Goal: Transaction & Acquisition: Book appointment/travel/reservation

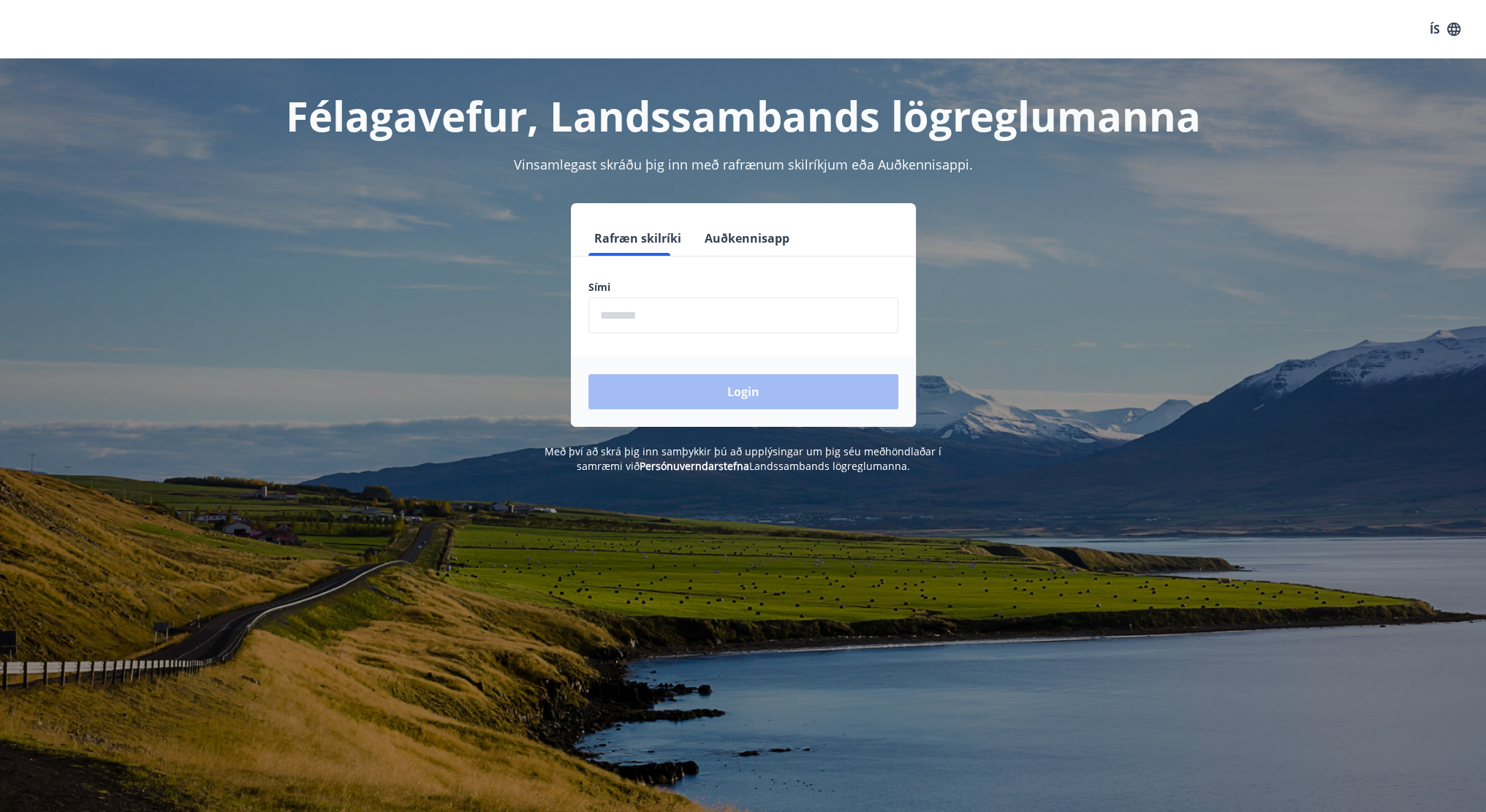
click at [651, 321] on input "phone" at bounding box center [743, 315] width 310 height 36
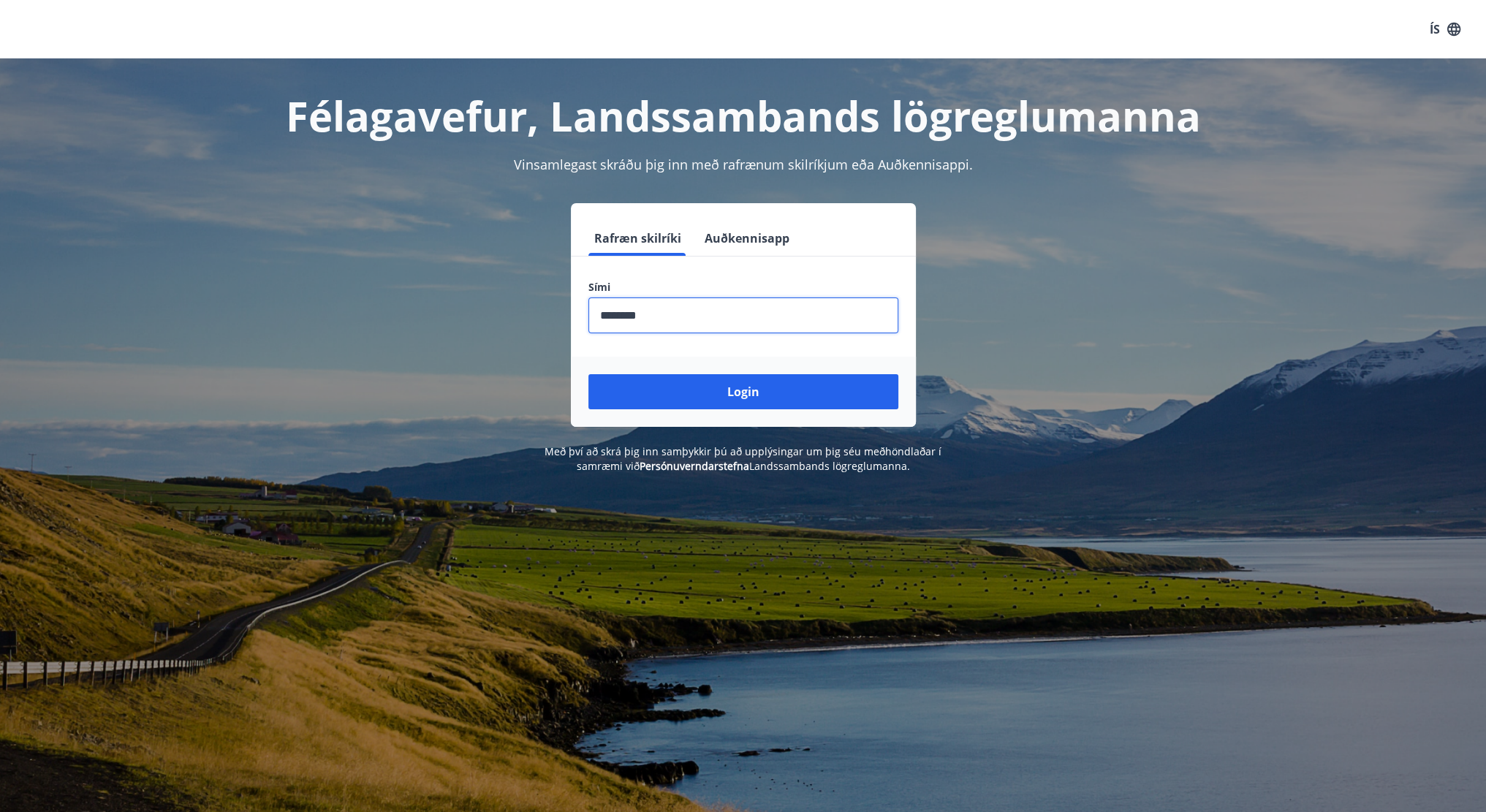
type input "********"
click at [588, 374] on button "Login" at bounding box center [743, 391] width 310 height 35
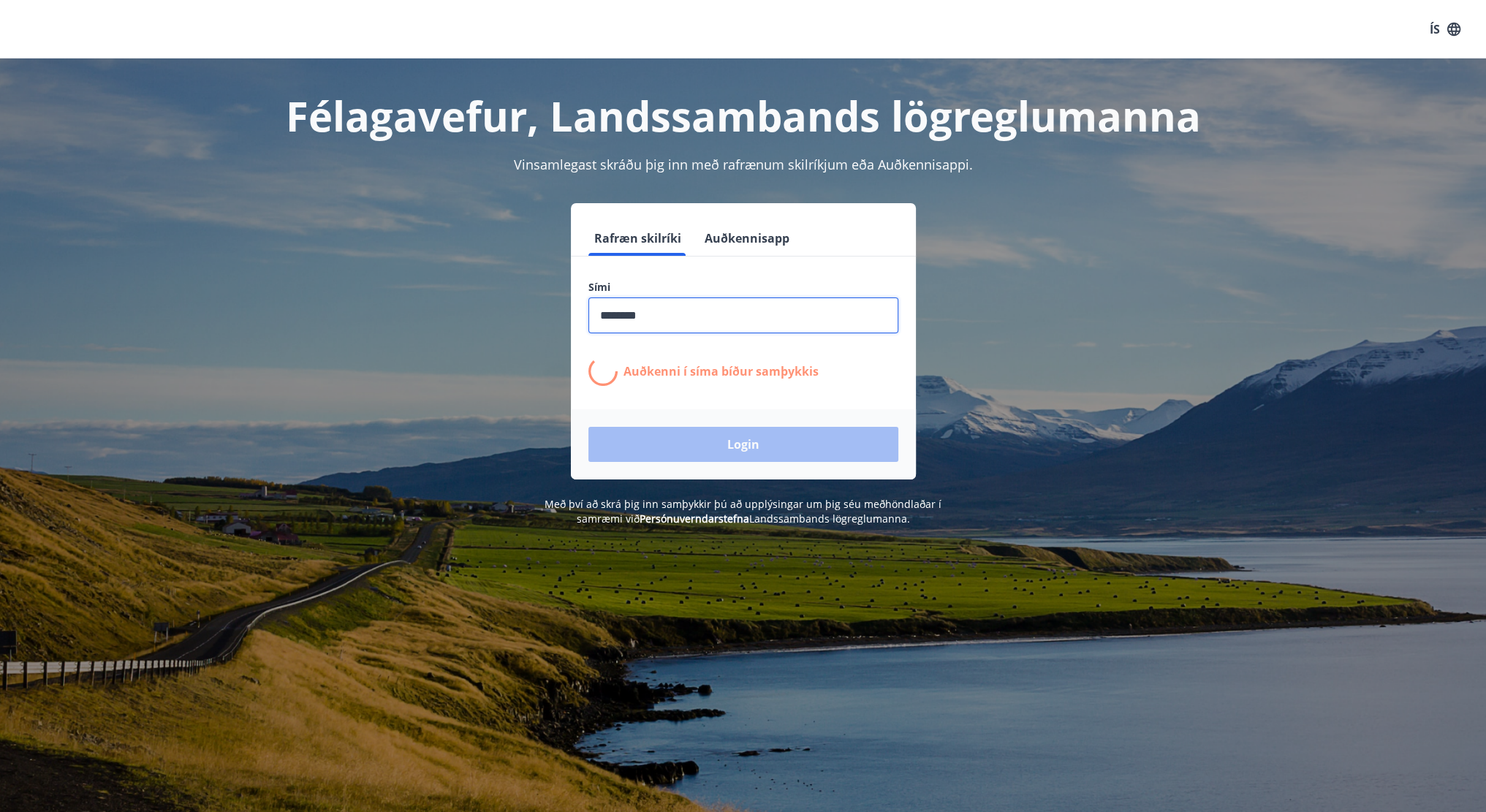
click at [658, 329] on input "phone" at bounding box center [743, 315] width 310 height 36
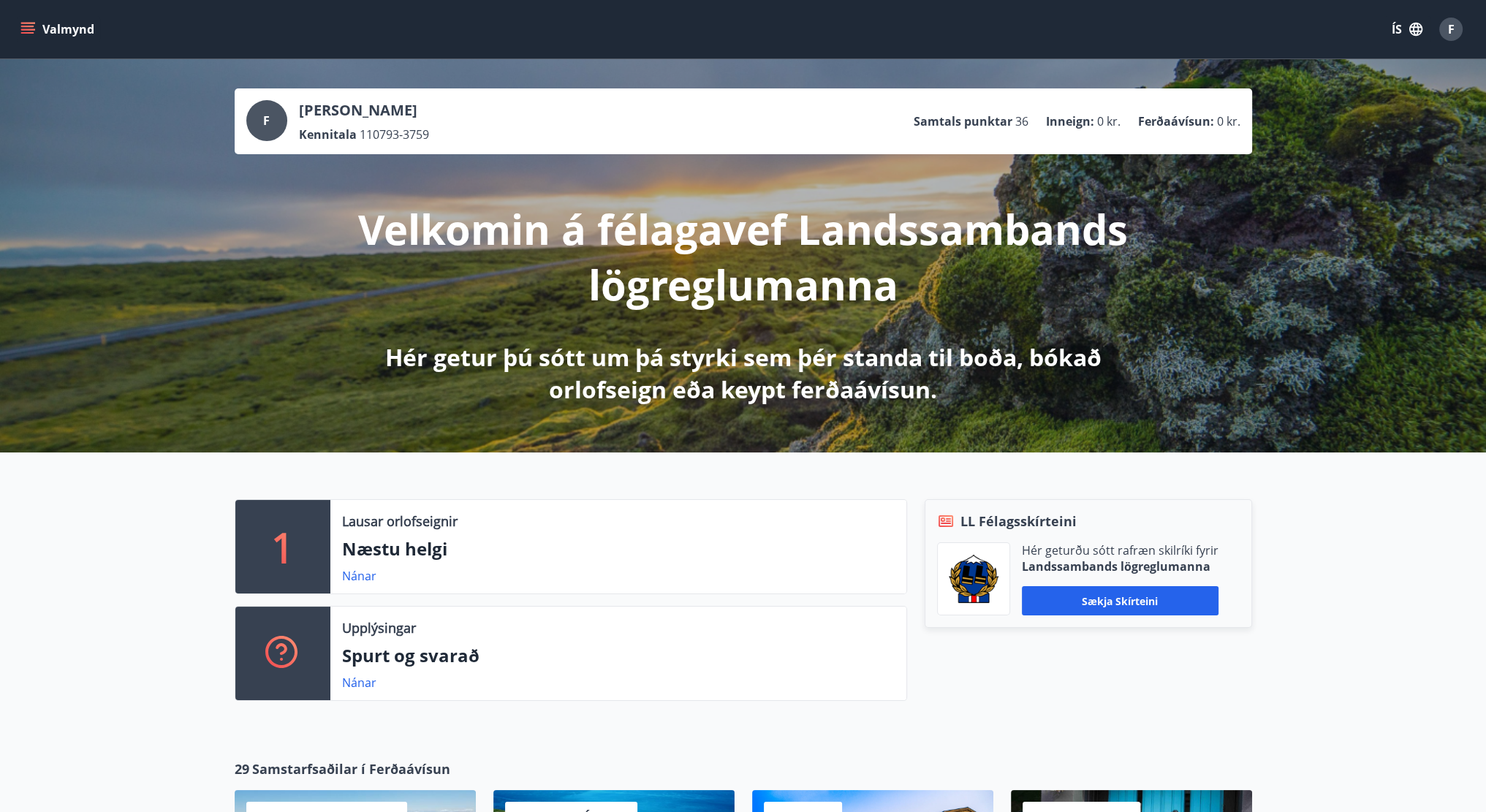
click at [79, 24] on button "Valmynd" at bounding box center [59, 29] width 83 height 26
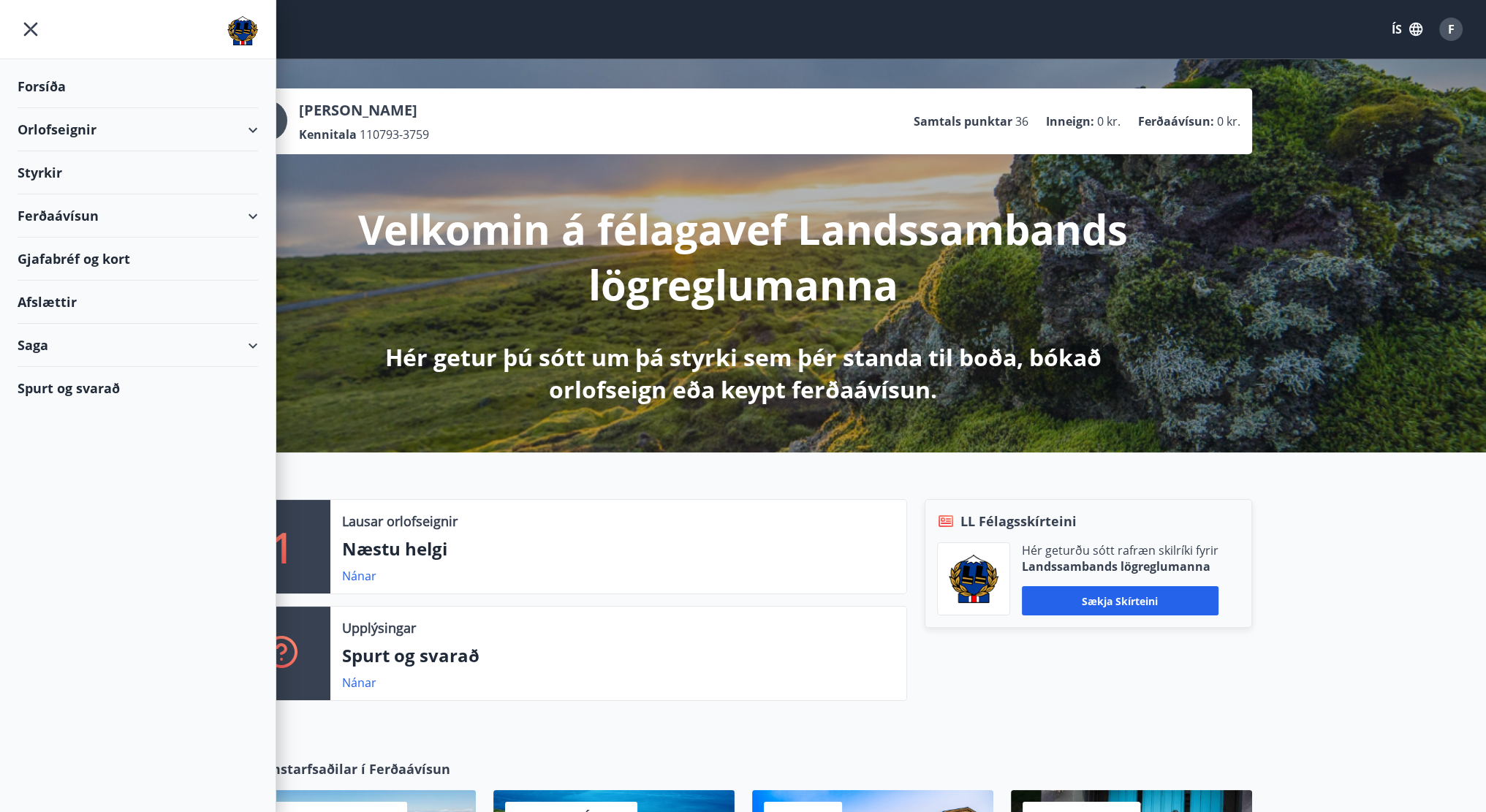
click at [76, 127] on div "Orlofseignir" at bounding box center [137, 129] width 240 height 43
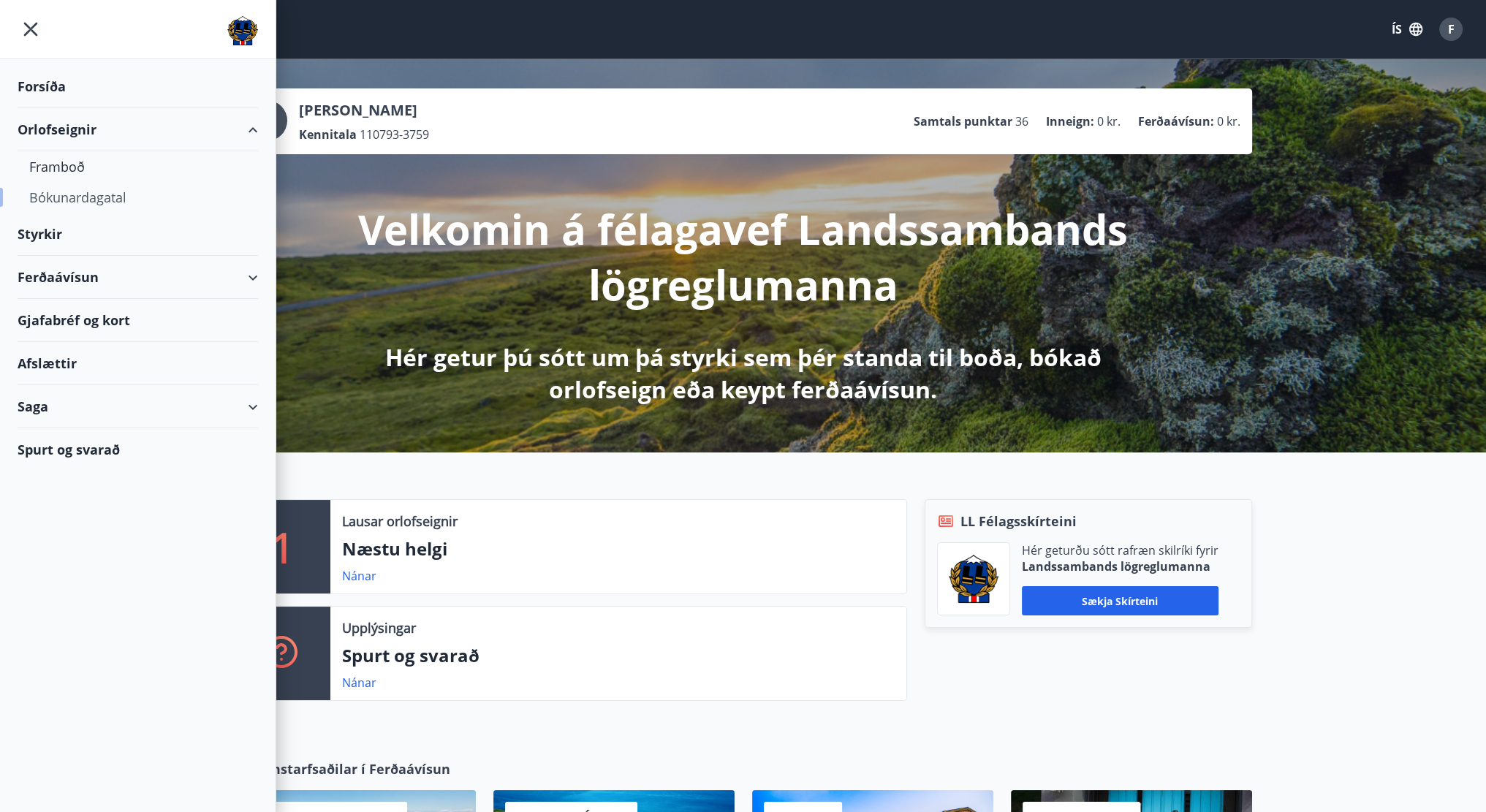
click at [79, 200] on div "Bókunardagatal" at bounding box center [137, 197] width 217 height 30
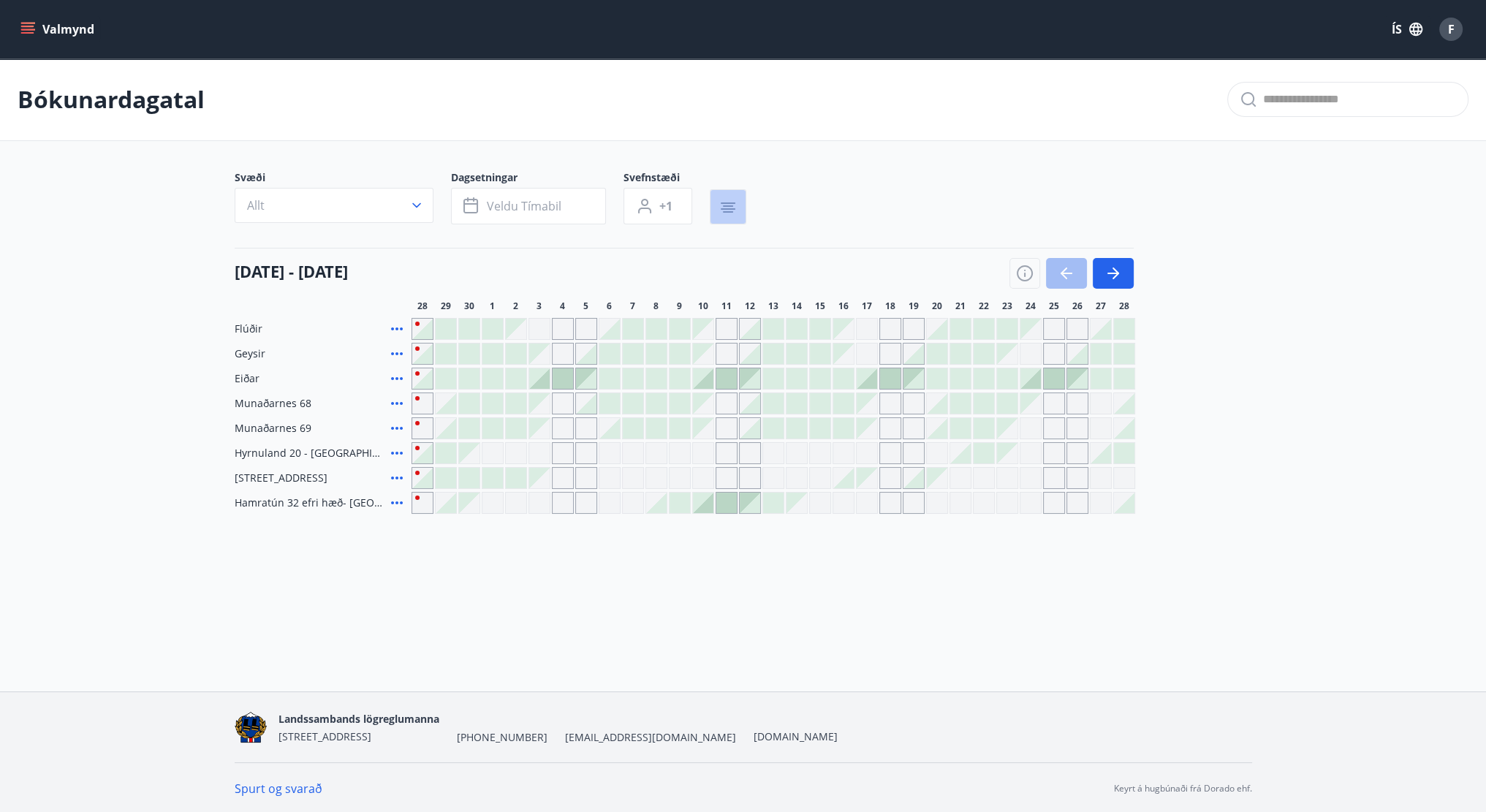
click at [714, 207] on button "button" at bounding box center [727, 206] width 37 height 35
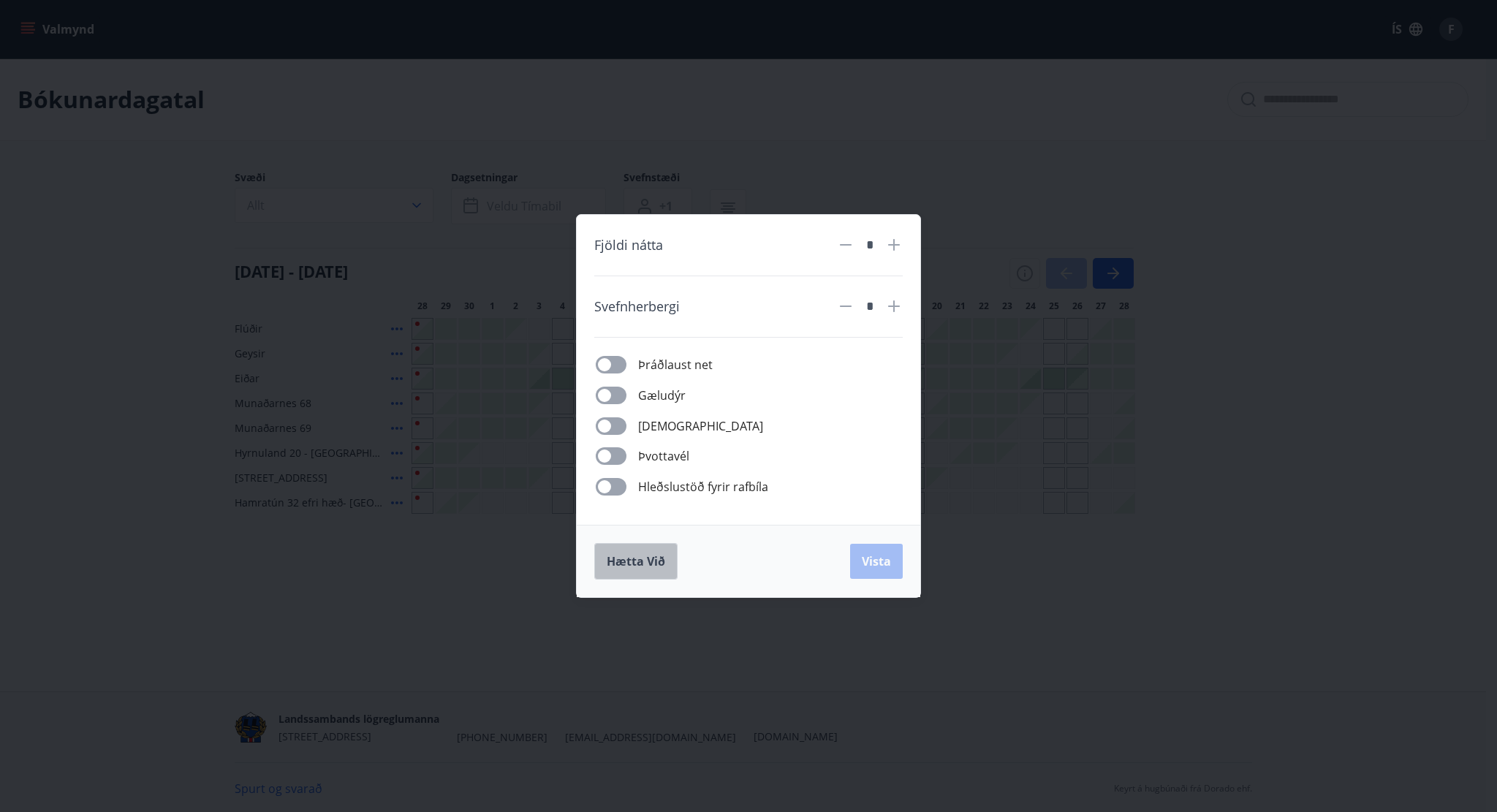
click at [620, 563] on span "Hætta við" at bounding box center [636, 561] width 59 height 16
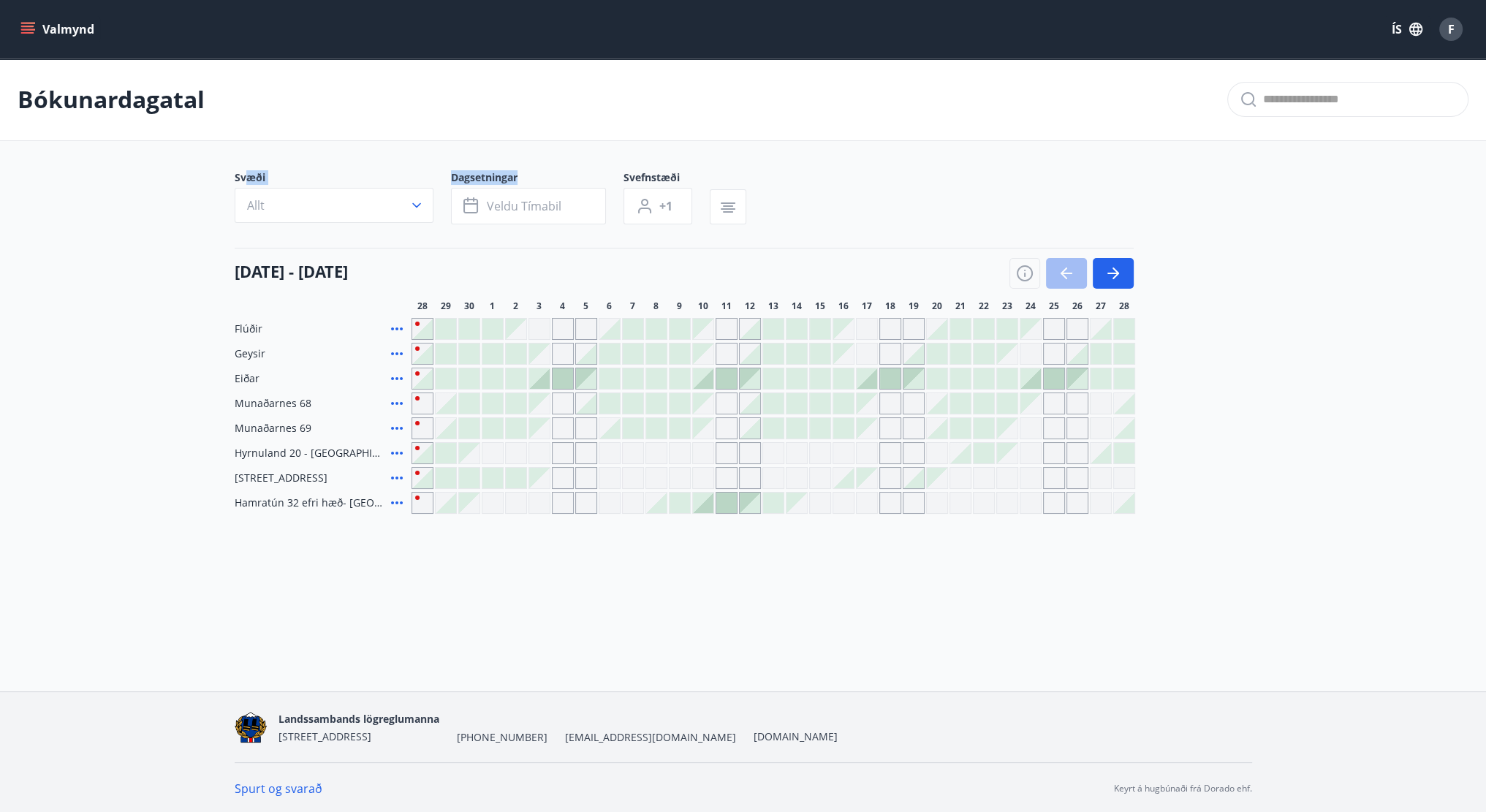
drag, startPoint x: 530, startPoint y: 171, endPoint x: 245, endPoint y: 171, distance: 285.0
click at [245, 171] on div "Svæði Allt Dagsetningar Veldu tímabil Svefnstæði +1" at bounding box center [499, 197] width 529 height 54
click at [244, 171] on span "Svæði" at bounding box center [343, 179] width 216 height 18
click at [398, 450] on icon at bounding box center [397, 453] width 18 height 18
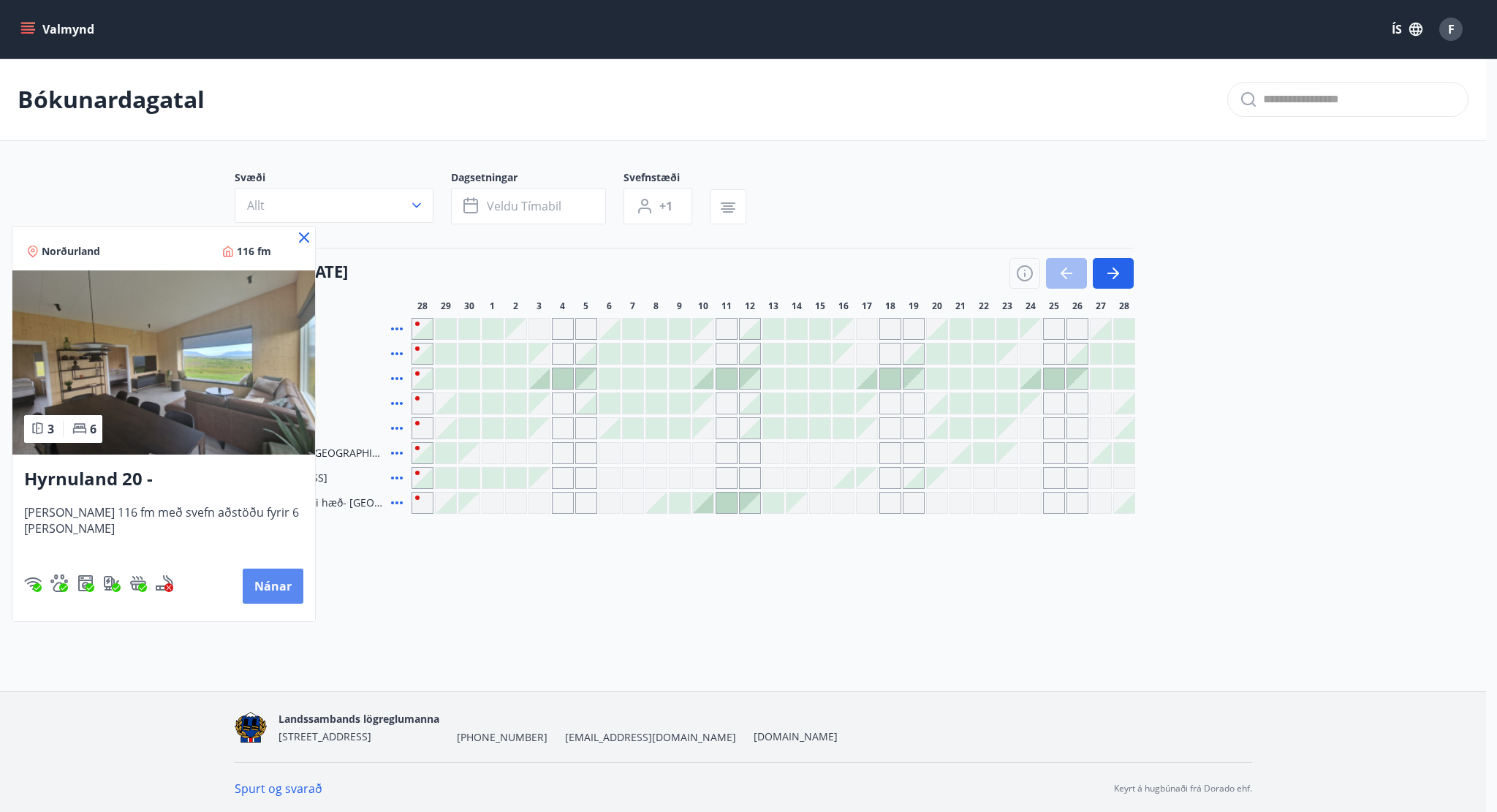
click at [269, 591] on button "Nánar" at bounding box center [273, 585] width 61 height 35
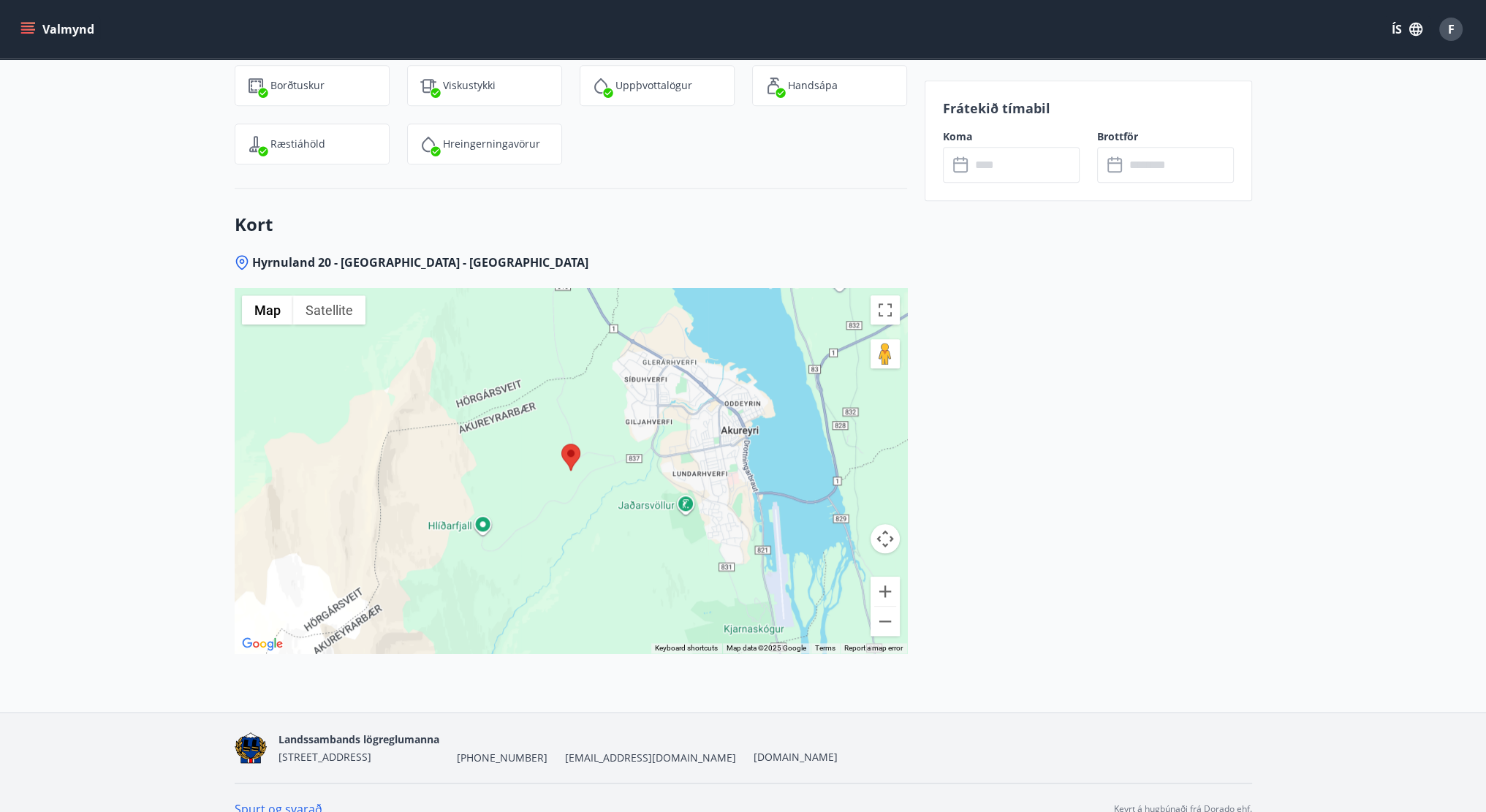
scroll to position [1962, 0]
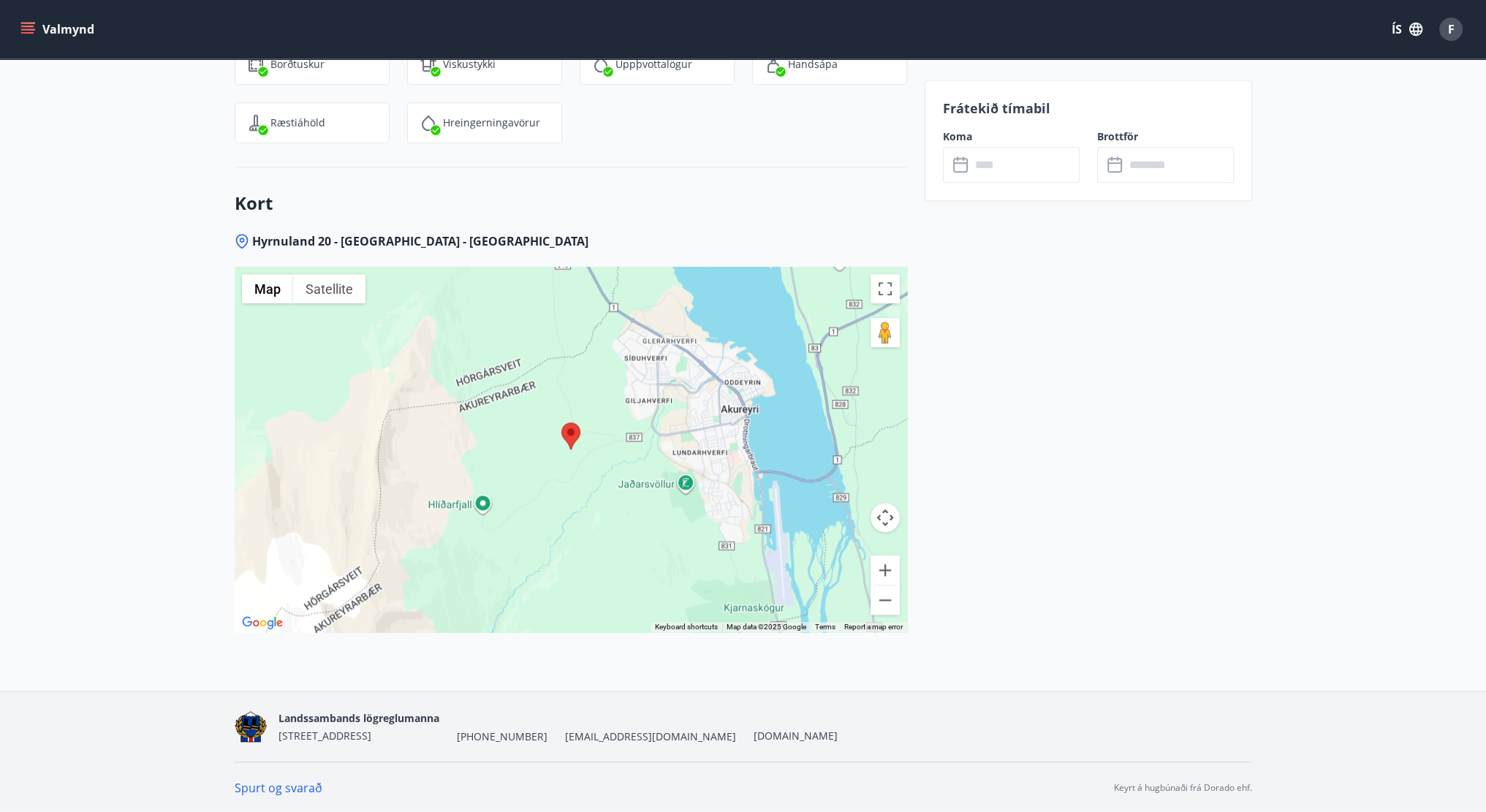
drag, startPoint x: 190, startPoint y: 198, endPoint x: 202, endPoint y: 199, distance: 12.0
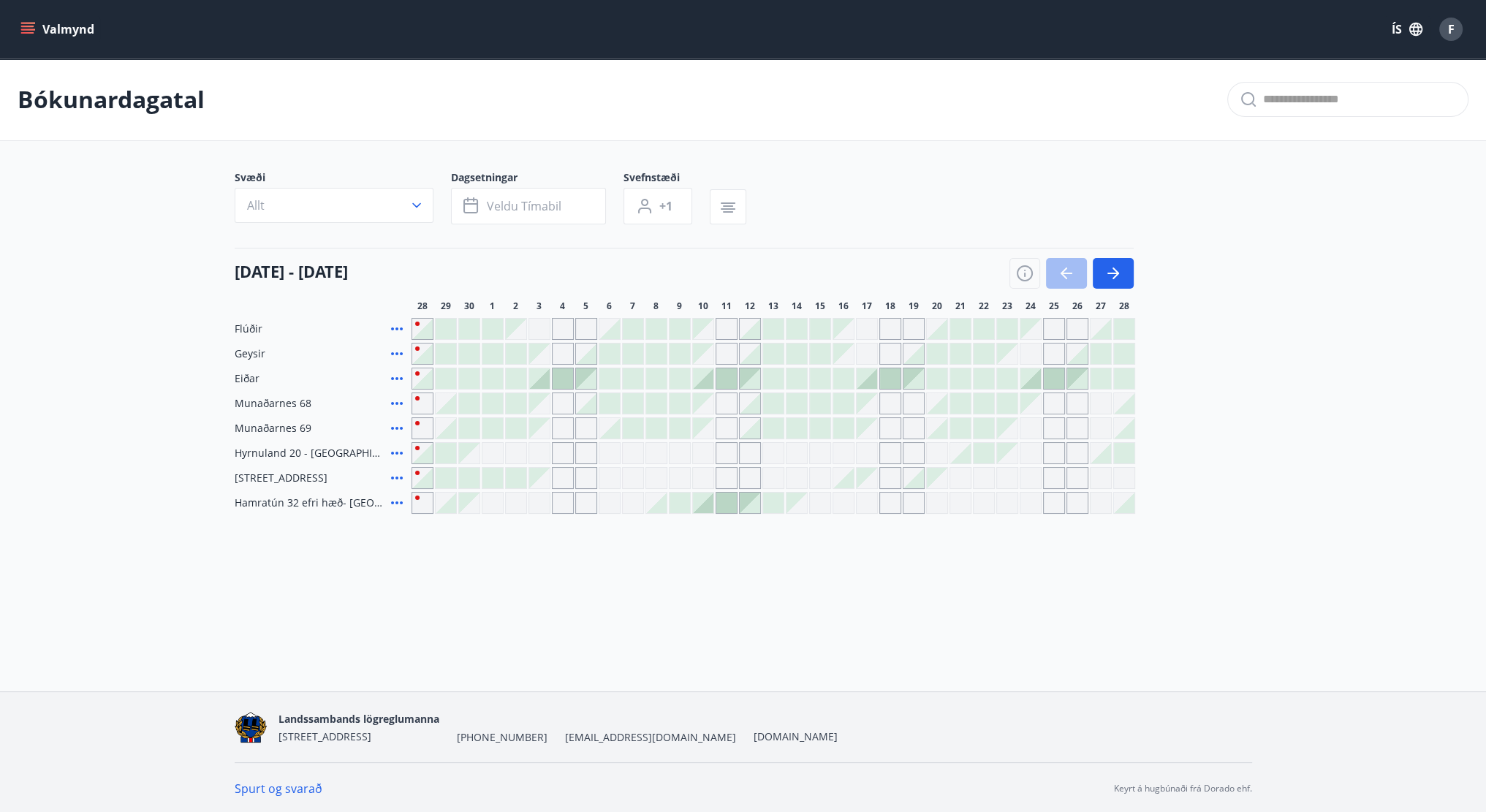
click at [912, 143] on main "Bókunardagatal Svæði Allt Dagsetningar Veldu tímabil Svefnstæði +1 28 september…" at bounding box center [743, 286] width 1486 height 455
click at [1127, 269] on button "button" at bounding box center [1113, 273] width 41 height 30
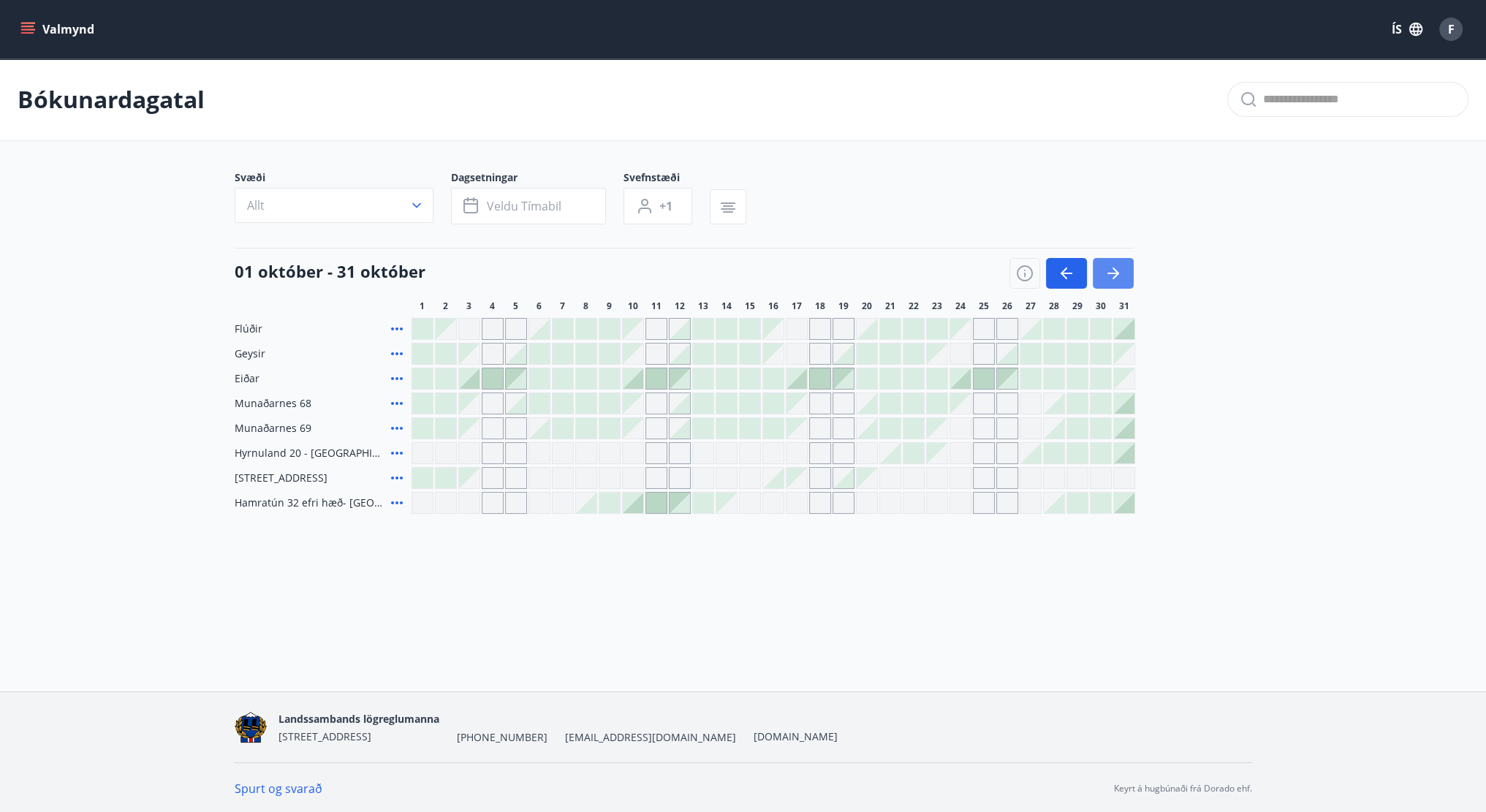
click at [1120, 265] on icon "button" at bounding box center [1113, 273] width 18 height 18
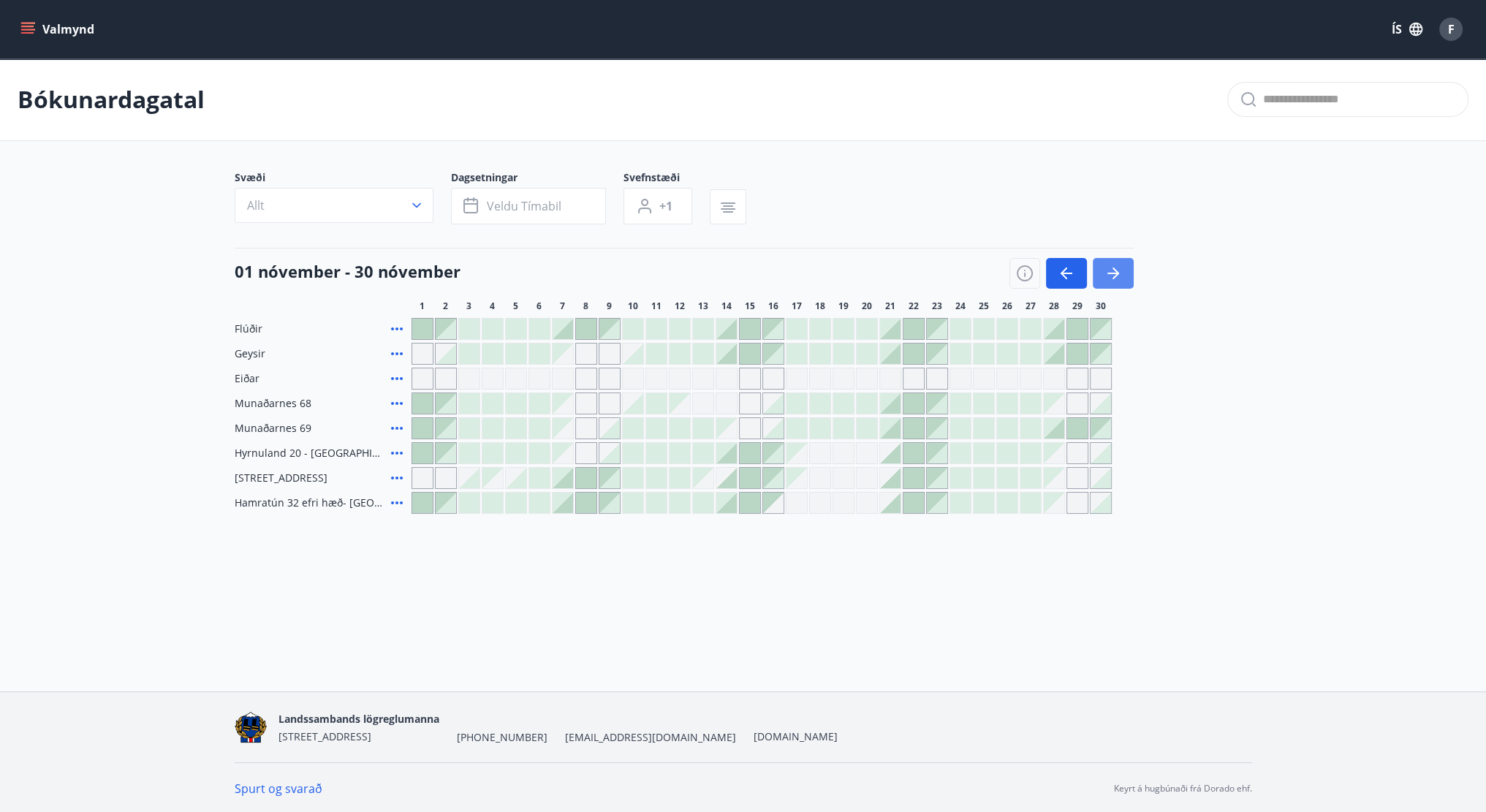
click at [1112, 272] on icon "button" at bounding box center [1113, 273] width 12 height 2
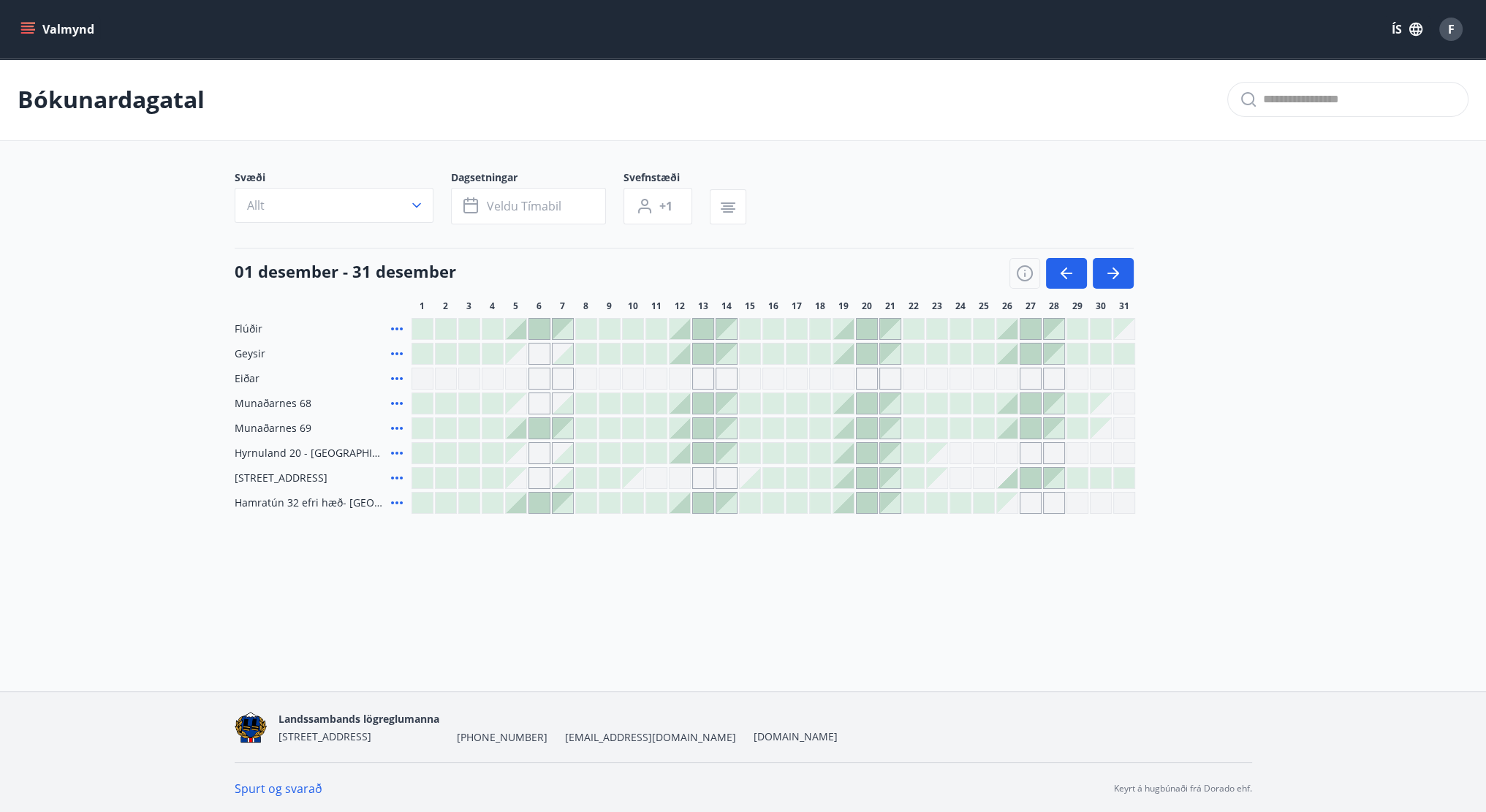
click at [85, 420] on main "Bókunardagatal Svæði Allt Dagsetningar Veldu tímabil Svefnstæði +1 01 desember …" at bounding box center [743, 286] width 1486 height 455
click at [359, 270] on h4 "01 desember - 31 desember" at bounding box center [345, 271] width 221 height 22
click at [334, 265] on h4 "01 desember - 31 desember" at bounding box center [345, 271] width 221 height 22
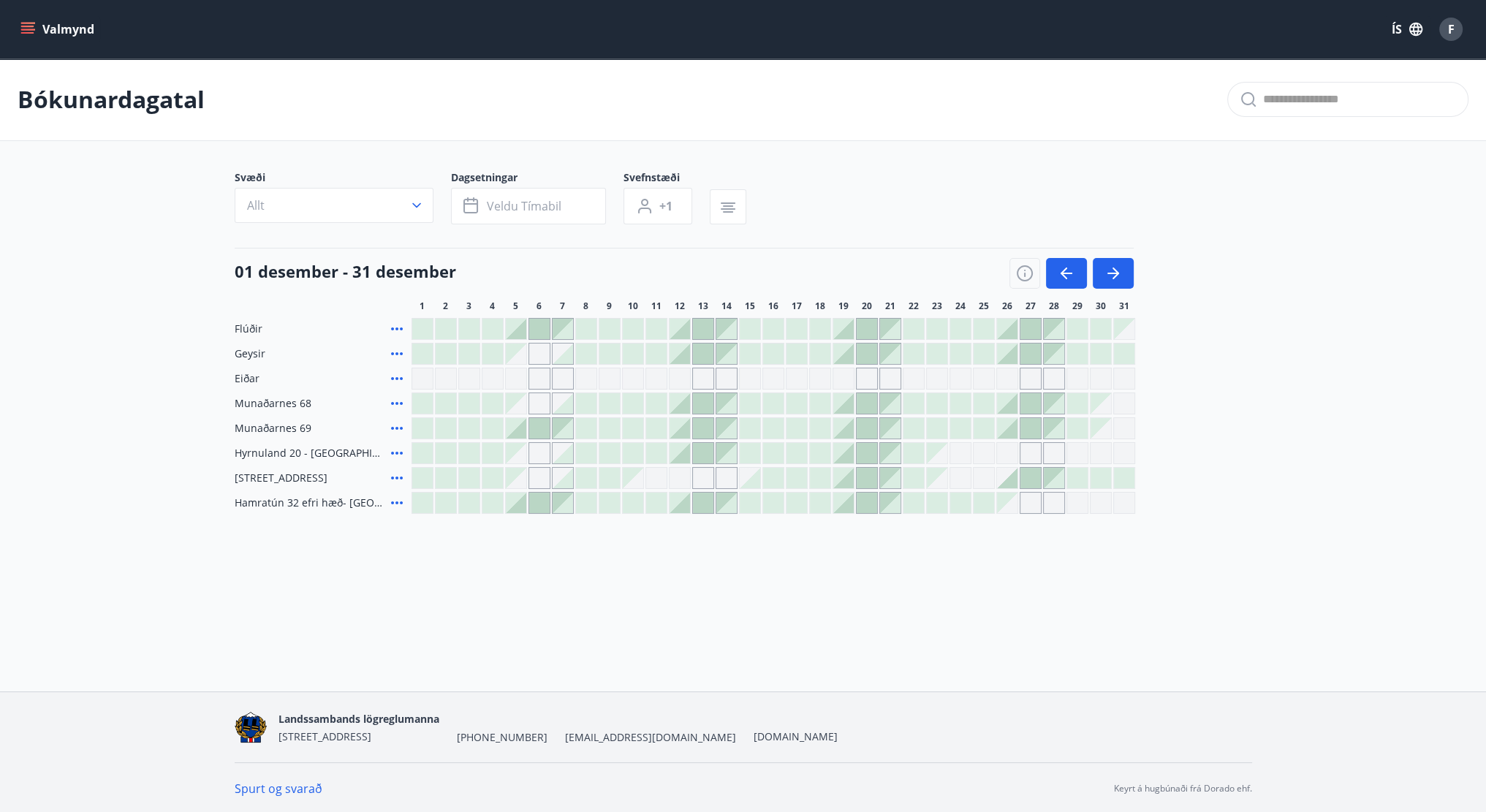
click at [252, 256] on div "01 desember - 31 desember" at bounding box center [684, 269] width 899 height 41
click at [1132, 274] on button "button" at bounding box center [1113, 273] width 41 height 30
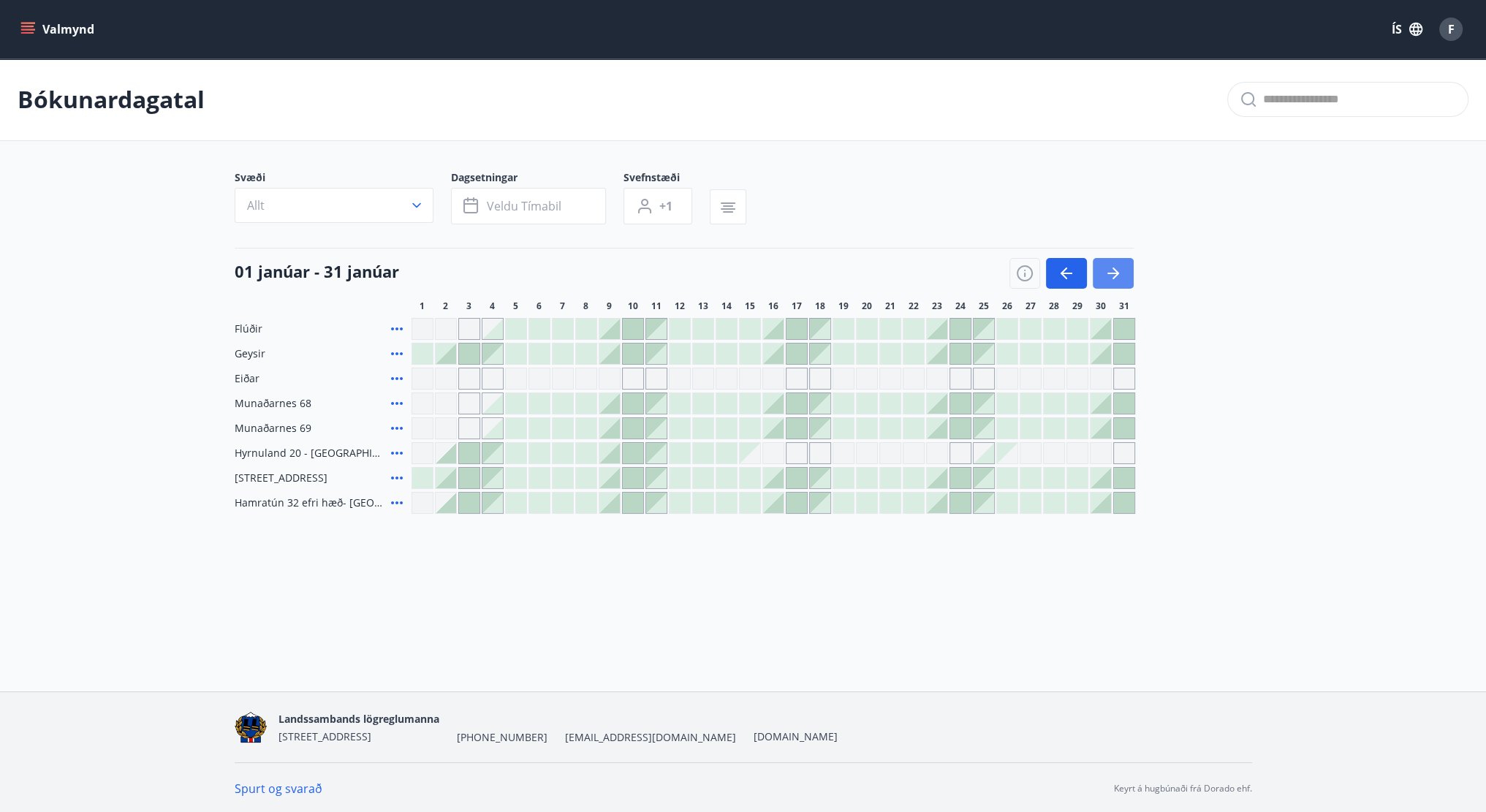
click at [1125, 269] on button "button" at bounding box center [1113, 273] width 41 height 30
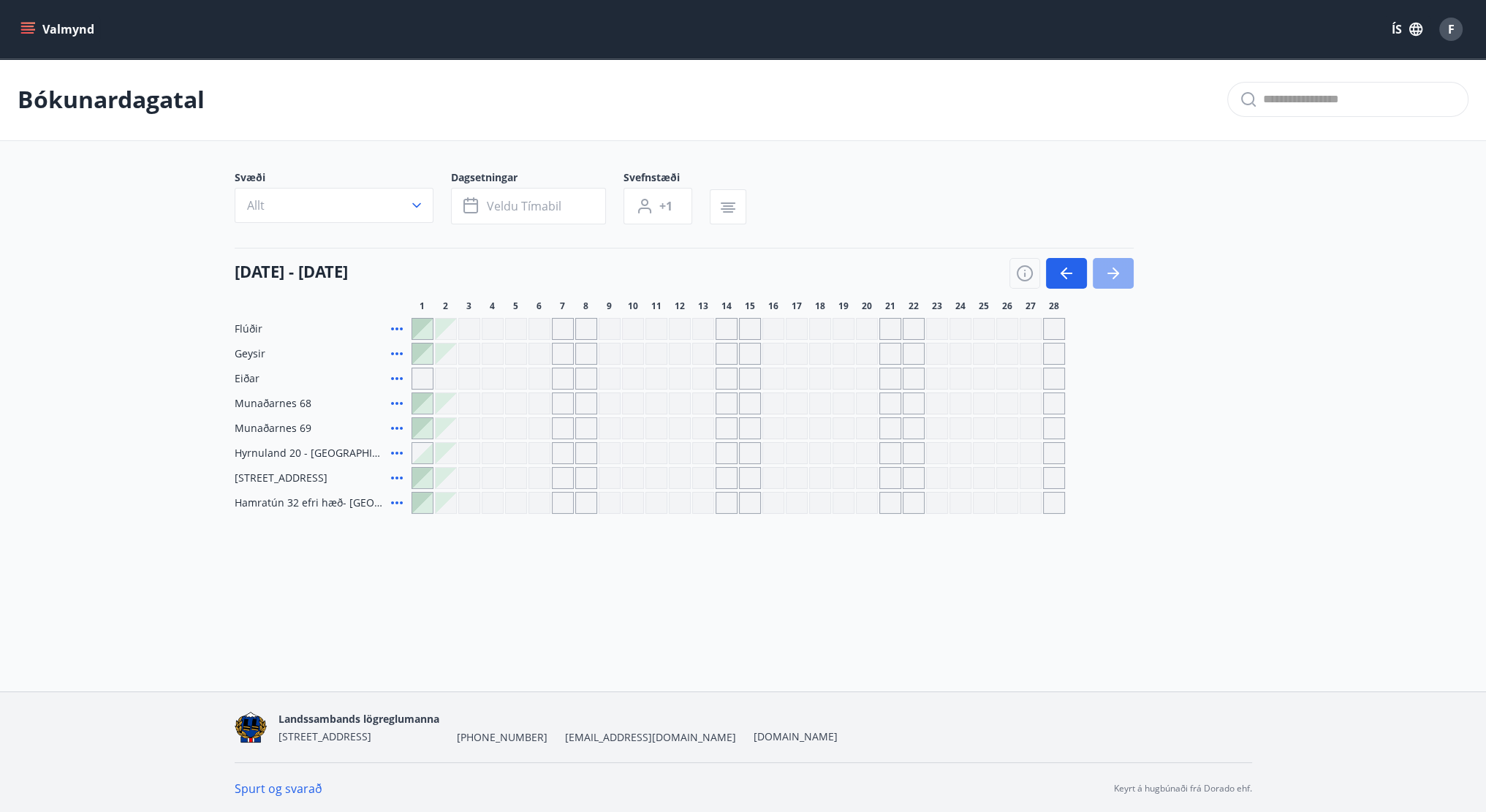
click at [1125, 269] on button "button" at bounding box center [1113, 273] width 41 height 30
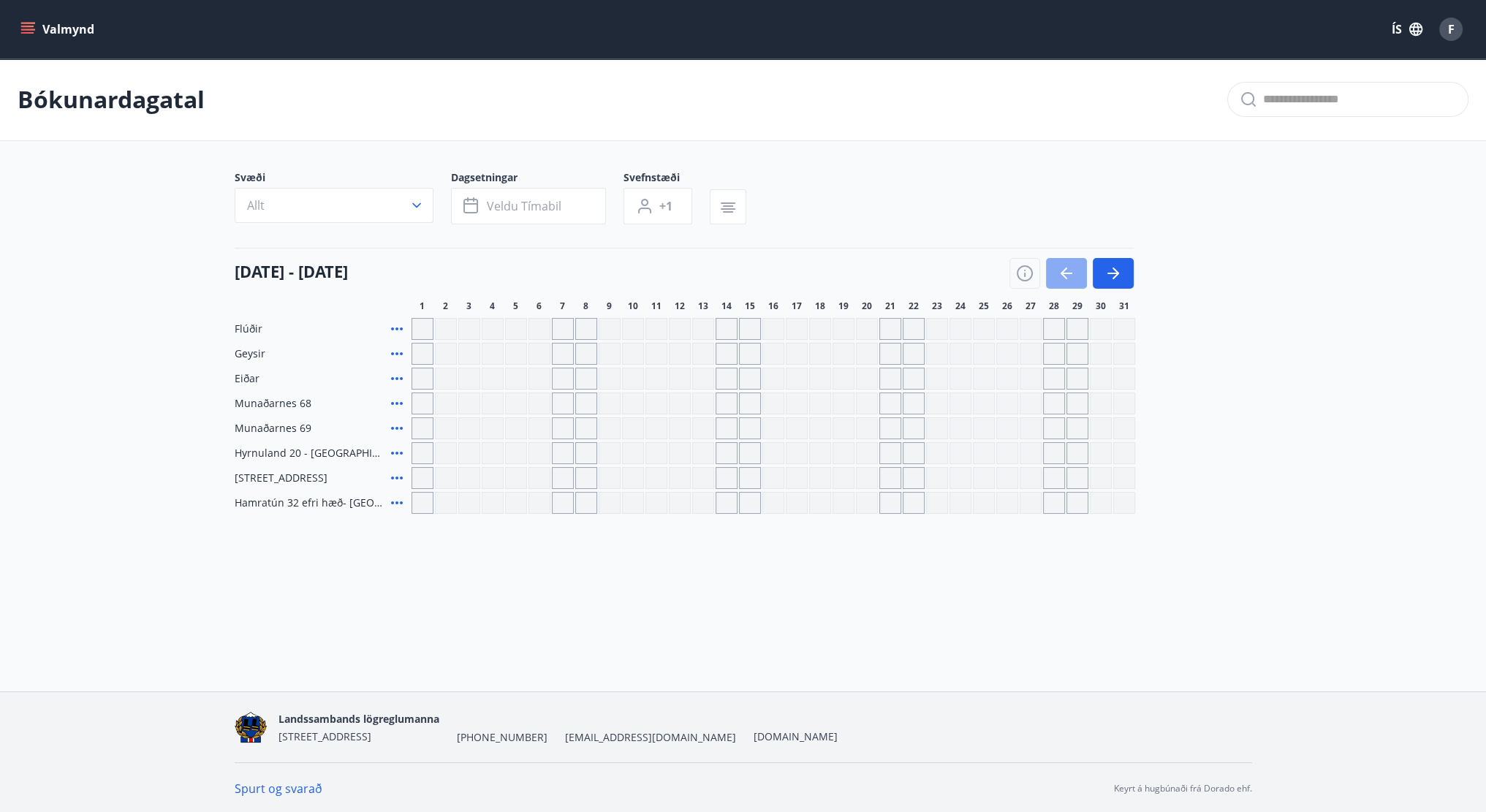
click at [1079, 277] on button "button" at bounding box center [1067, 273] width 41 height 30
click at [1076, 277] on button "button" at bounding box center [1067, 273] width 41 height 30
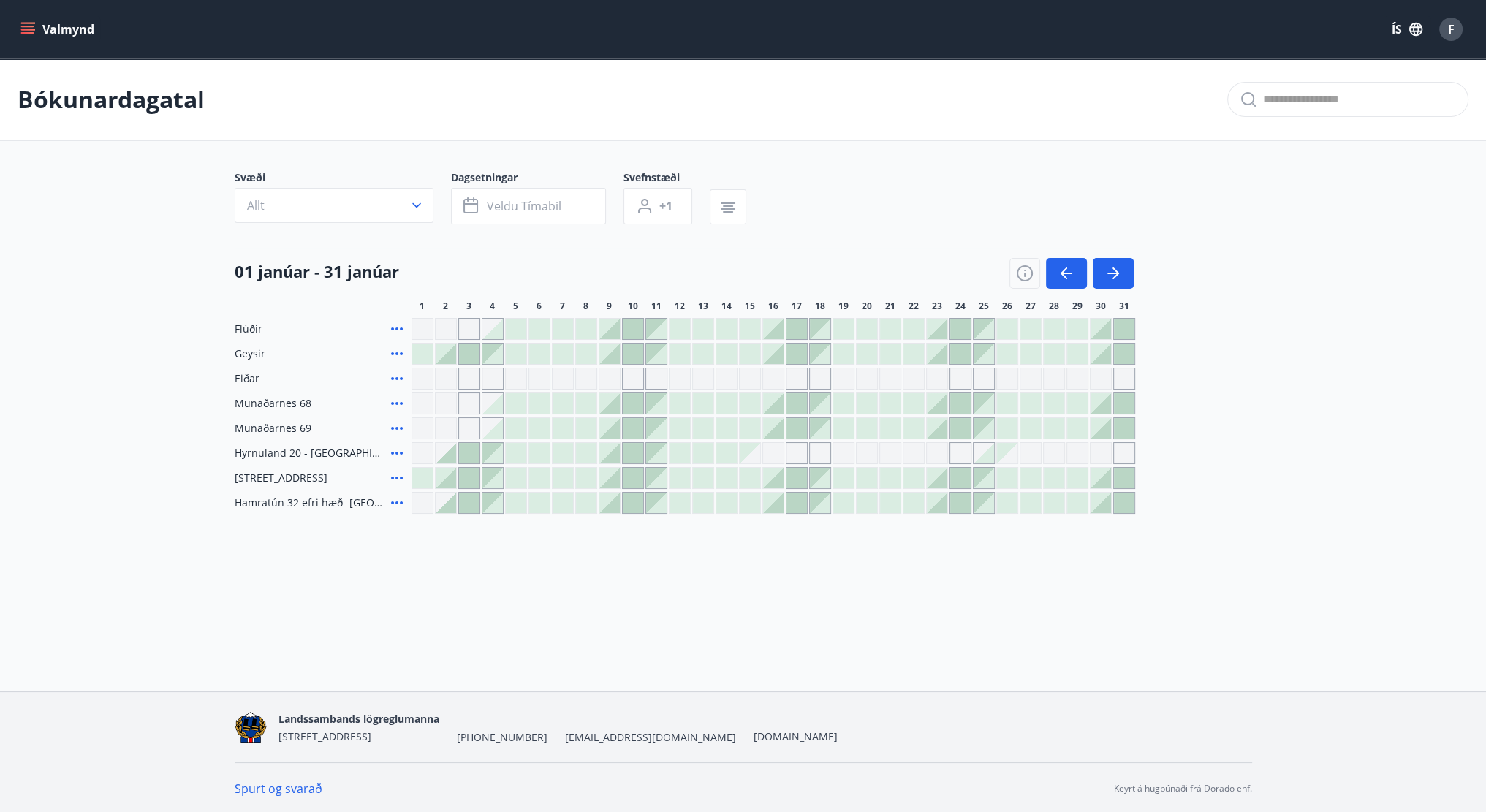
click at [453, 455] on div at bounding box center [445, 452] width 21 height 21
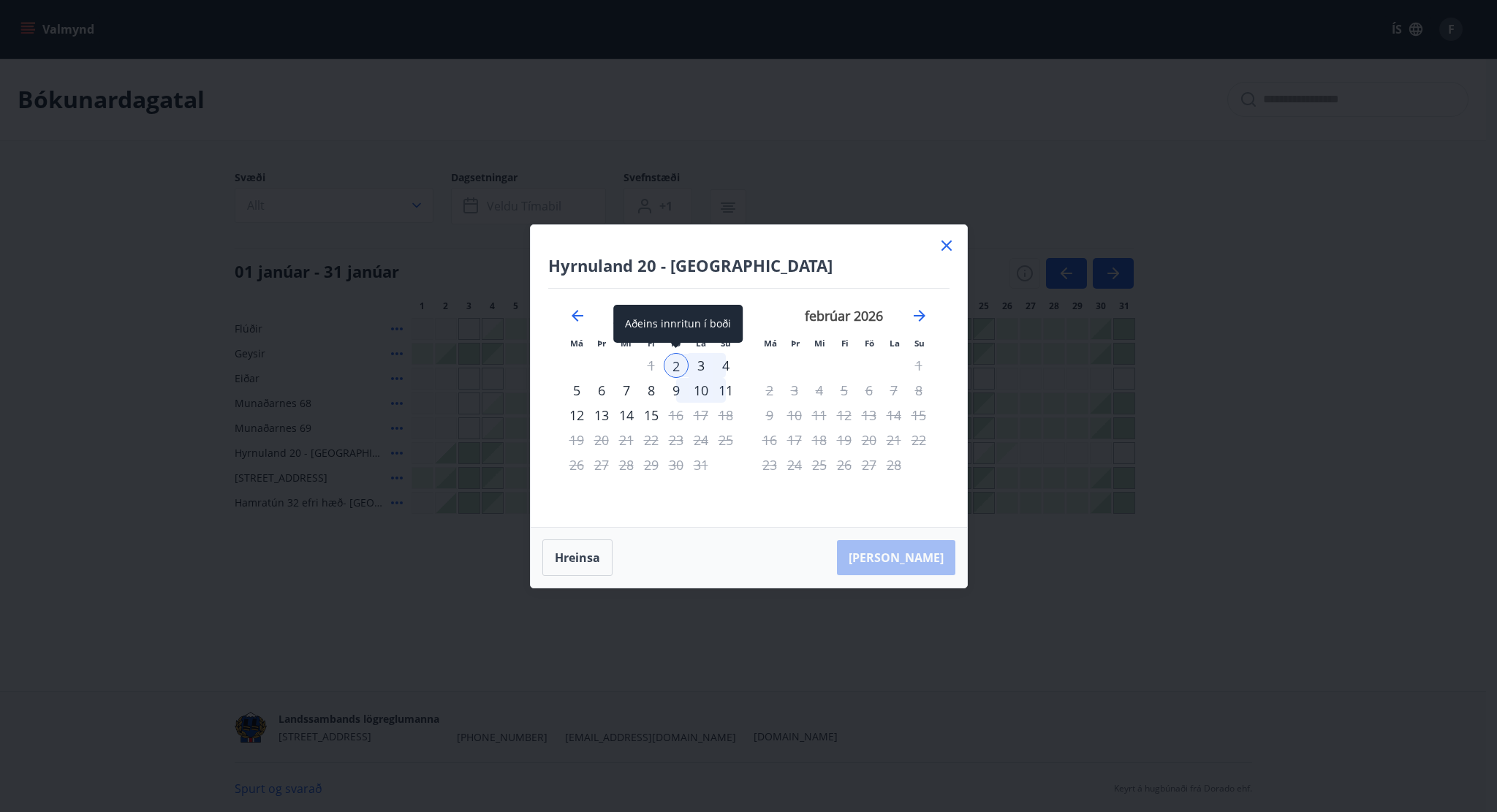
click at [677, 364] on div "2" at bounding box center [677, 366] width 25 height 25
click at [728, 366] on div "4" at bounding box center [726, 366] width 25 height 25
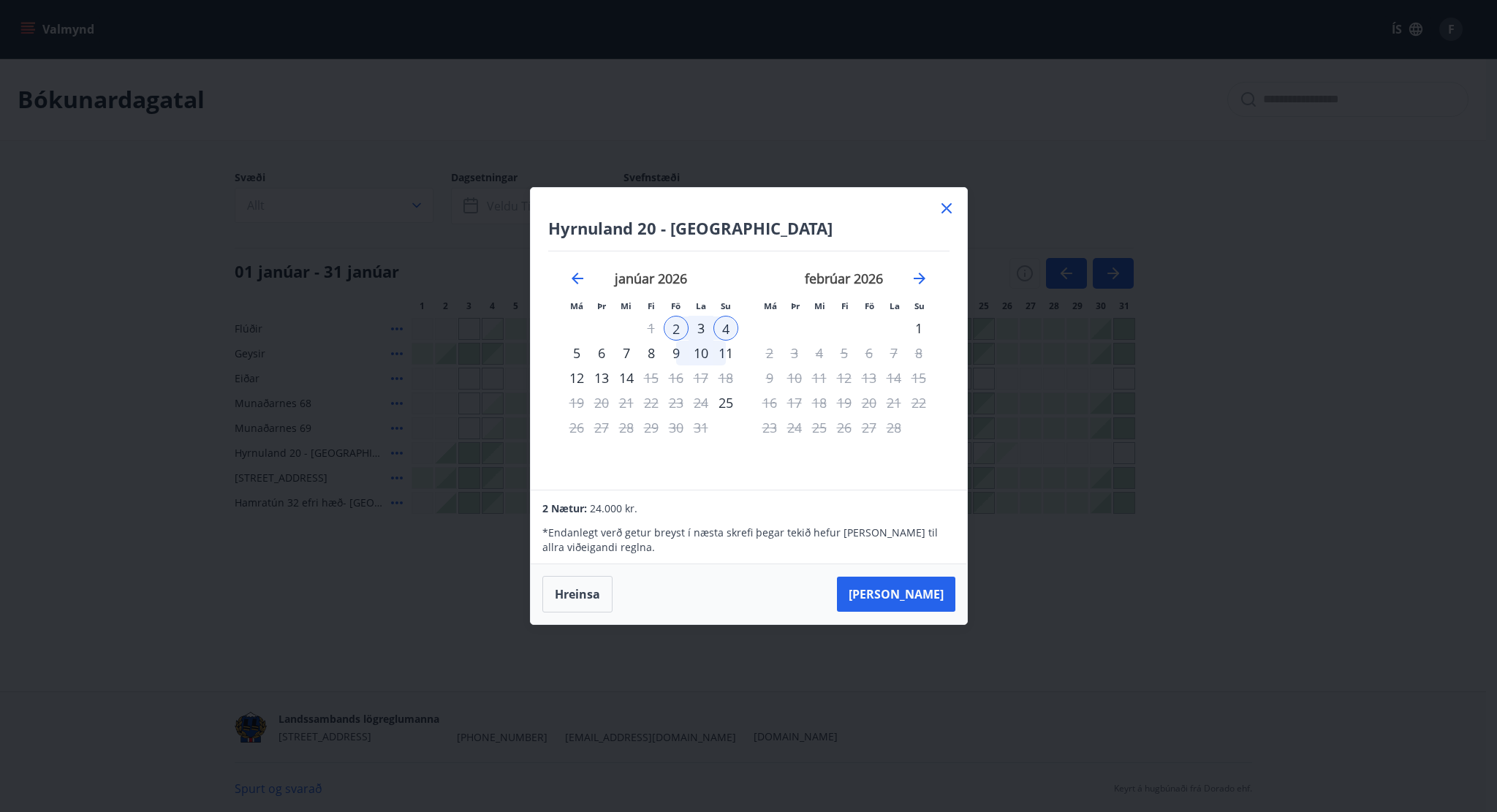
click at [949, 203] on icon at bounding box center [947, 209] width 18 height 18
click at [874, 152] on main "Bókunardagatal Svæði Allt Dagsetningar Veldu tímabil Svefnstæði +1 01 janúar - …" at bounding box center [743, 286] width 1486 height 455
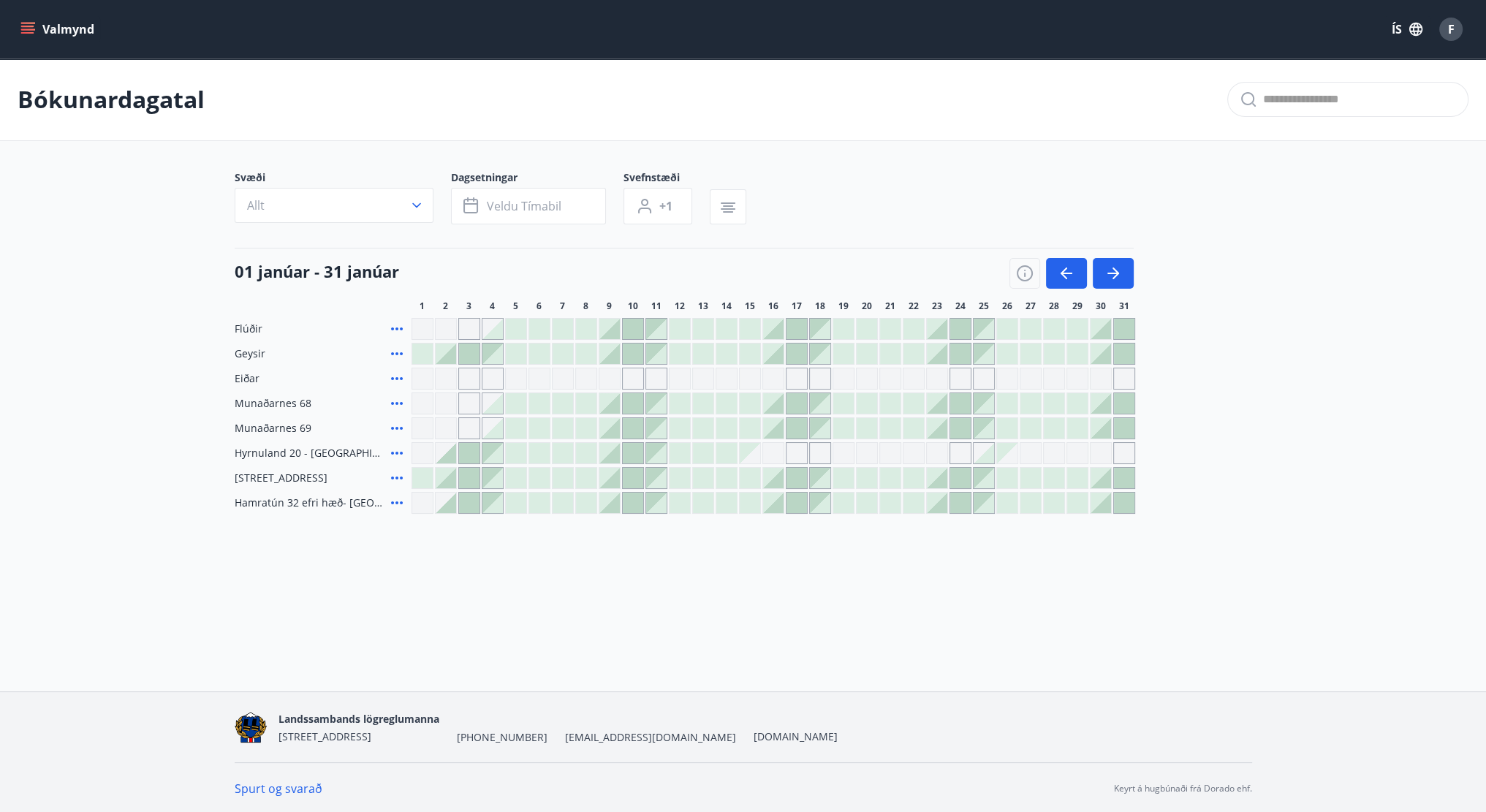
click at [450, 455] on div at bounding box center [445, 452] width 21 height 21
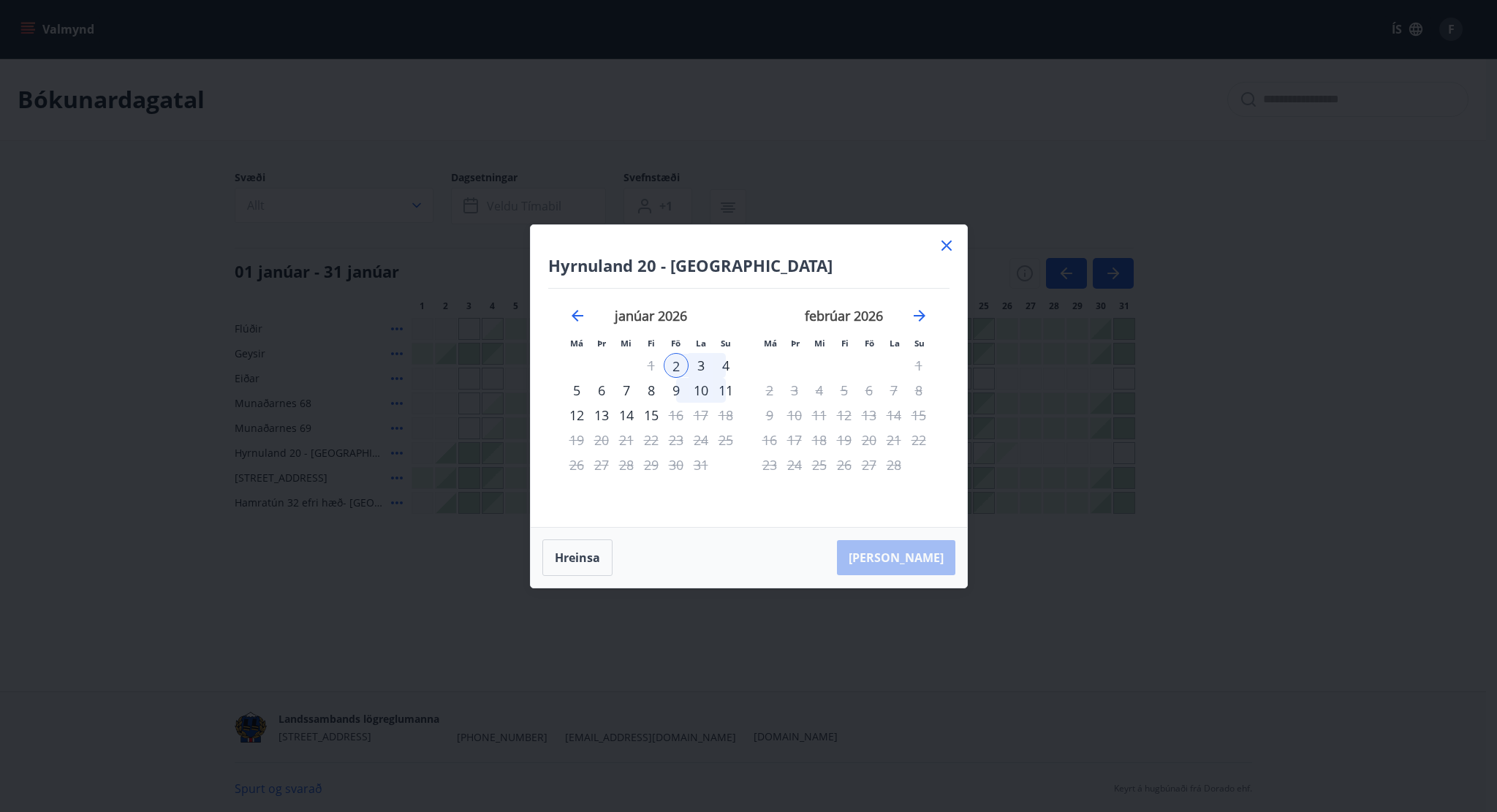
click at [730, 366] on div "4" at bounding box center [726, 366] width 25 height 25
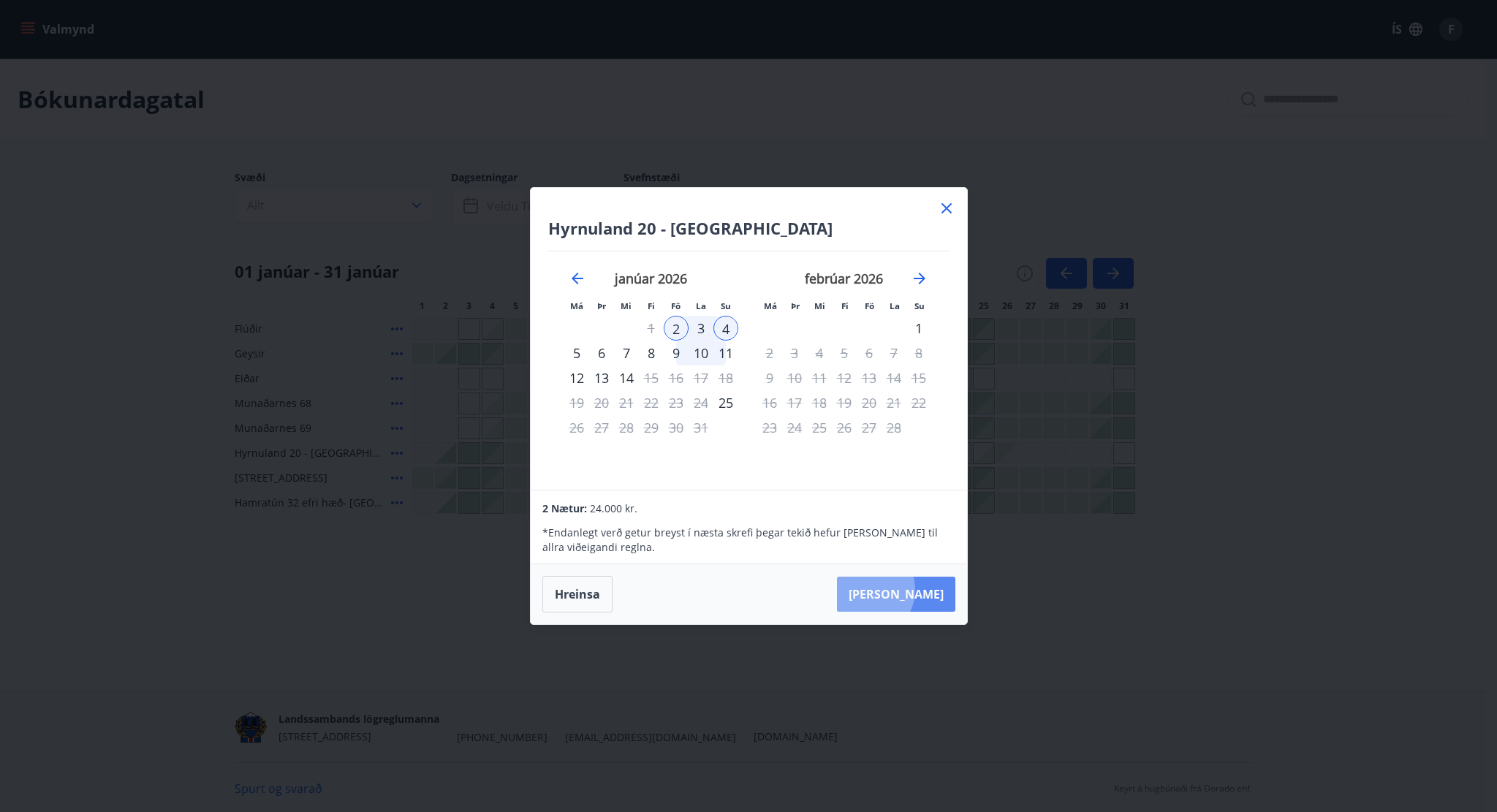
click at [911, 590] on button "Taka Frá" at bounding box center [896, 593] width 119 height 35
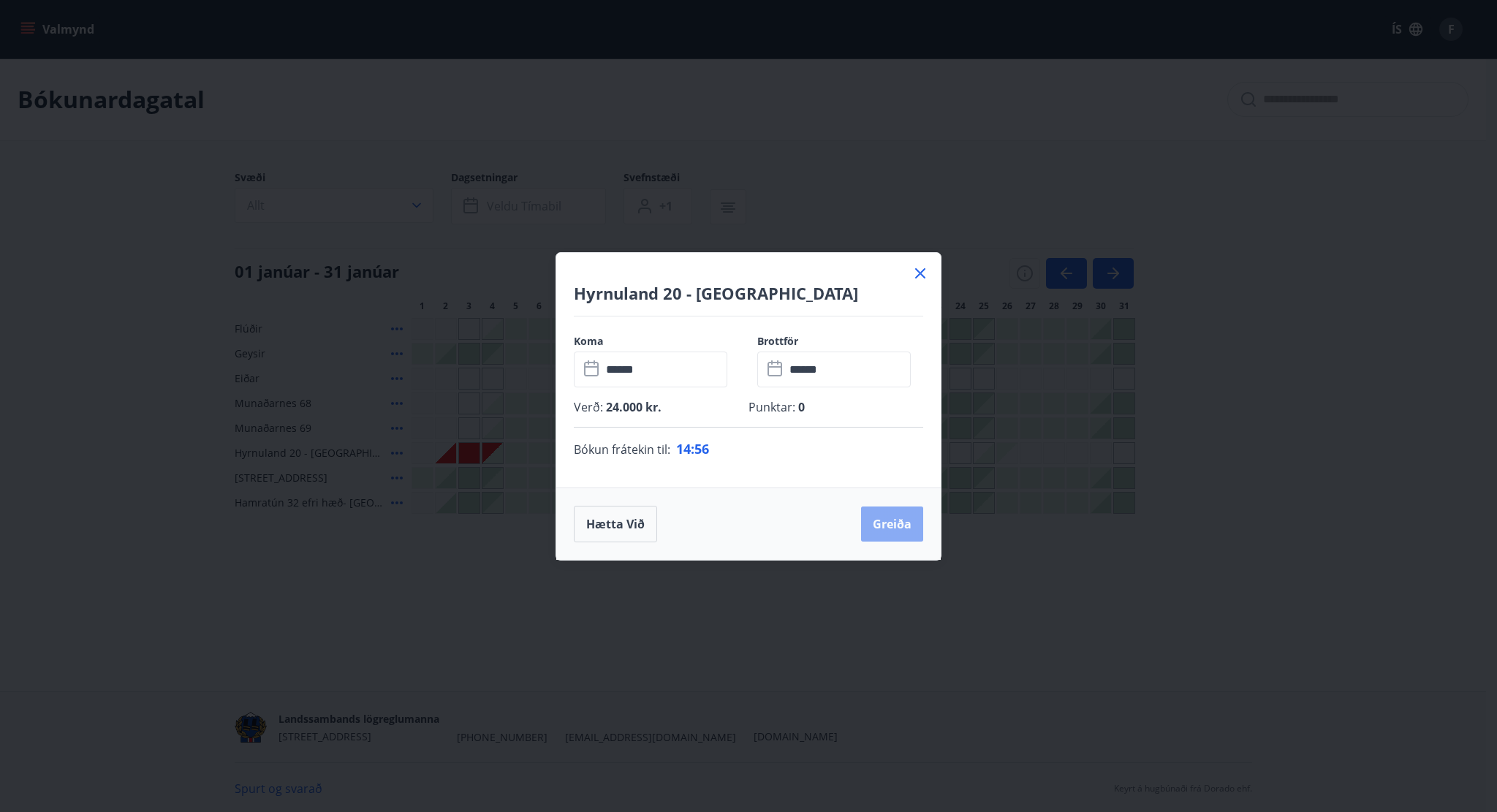
click at [895, 518] on button "Greiða" at bounding box center [893, 524] width 62 height 35
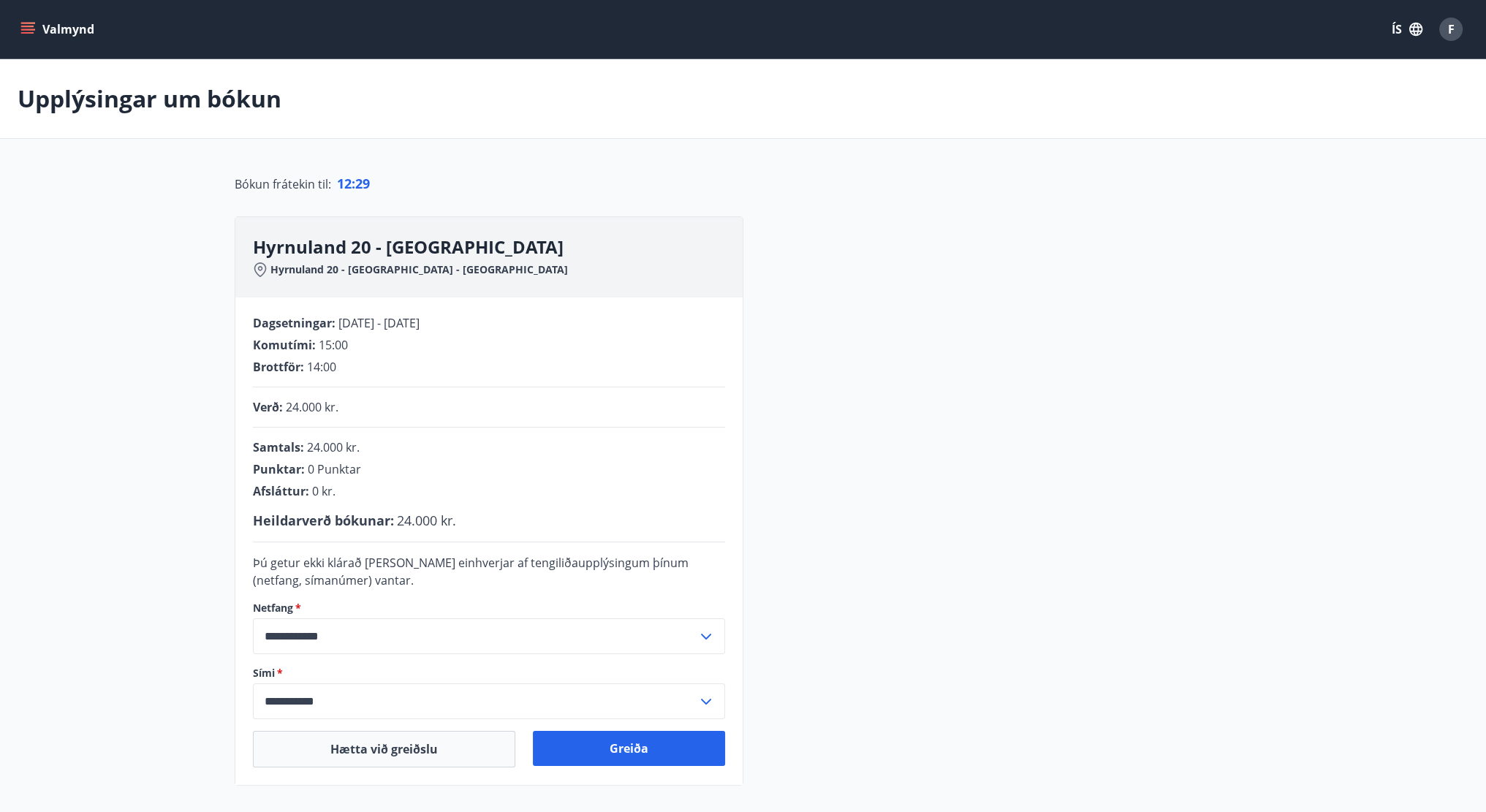
click at [67, 26] on button "Valmynd" at bounding box center [59, 29] width 83 height 26
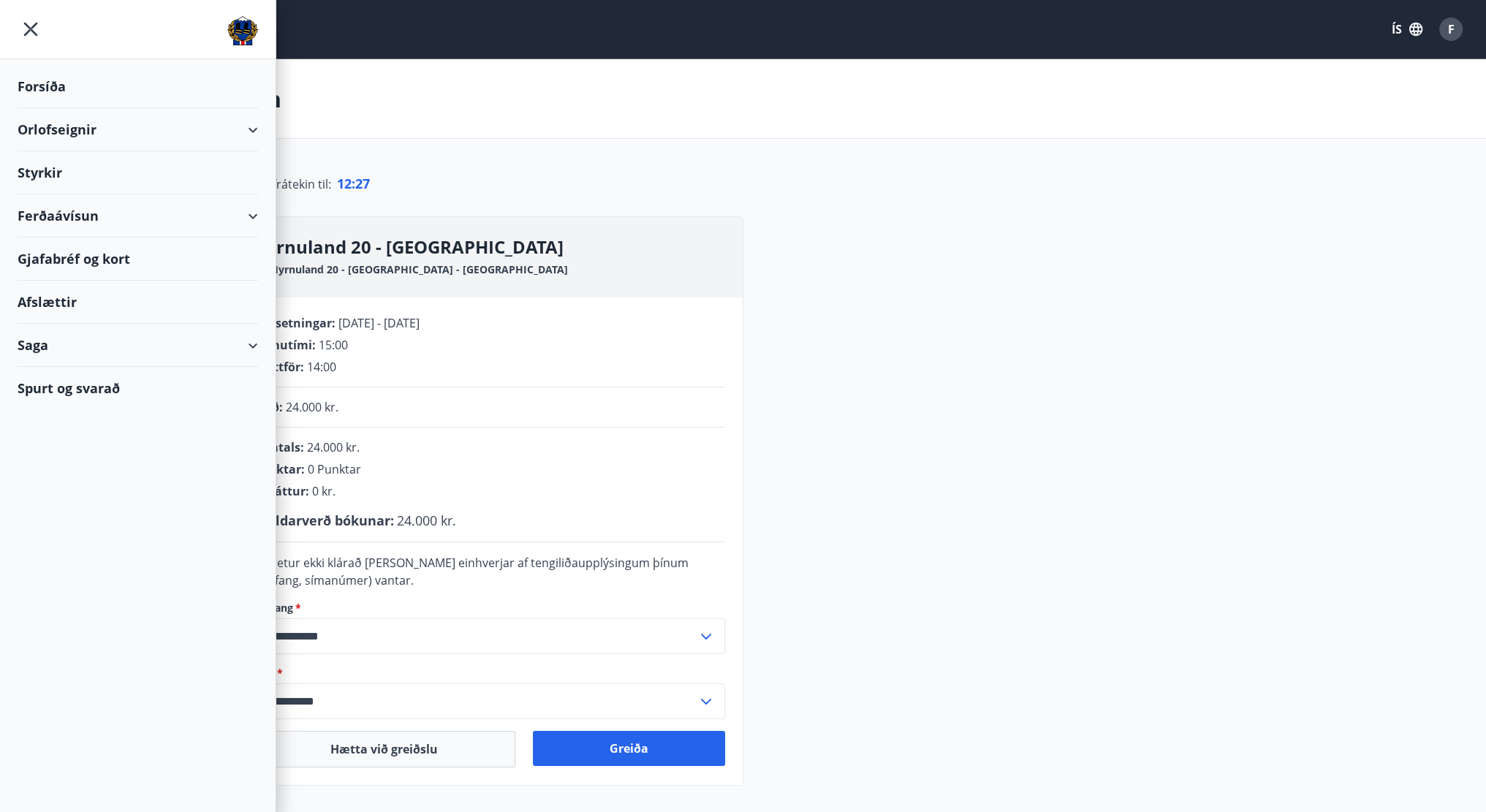
click at [245, 127] on div "Orlofseignir" at bounding box center [137, 129] width 240 height 43
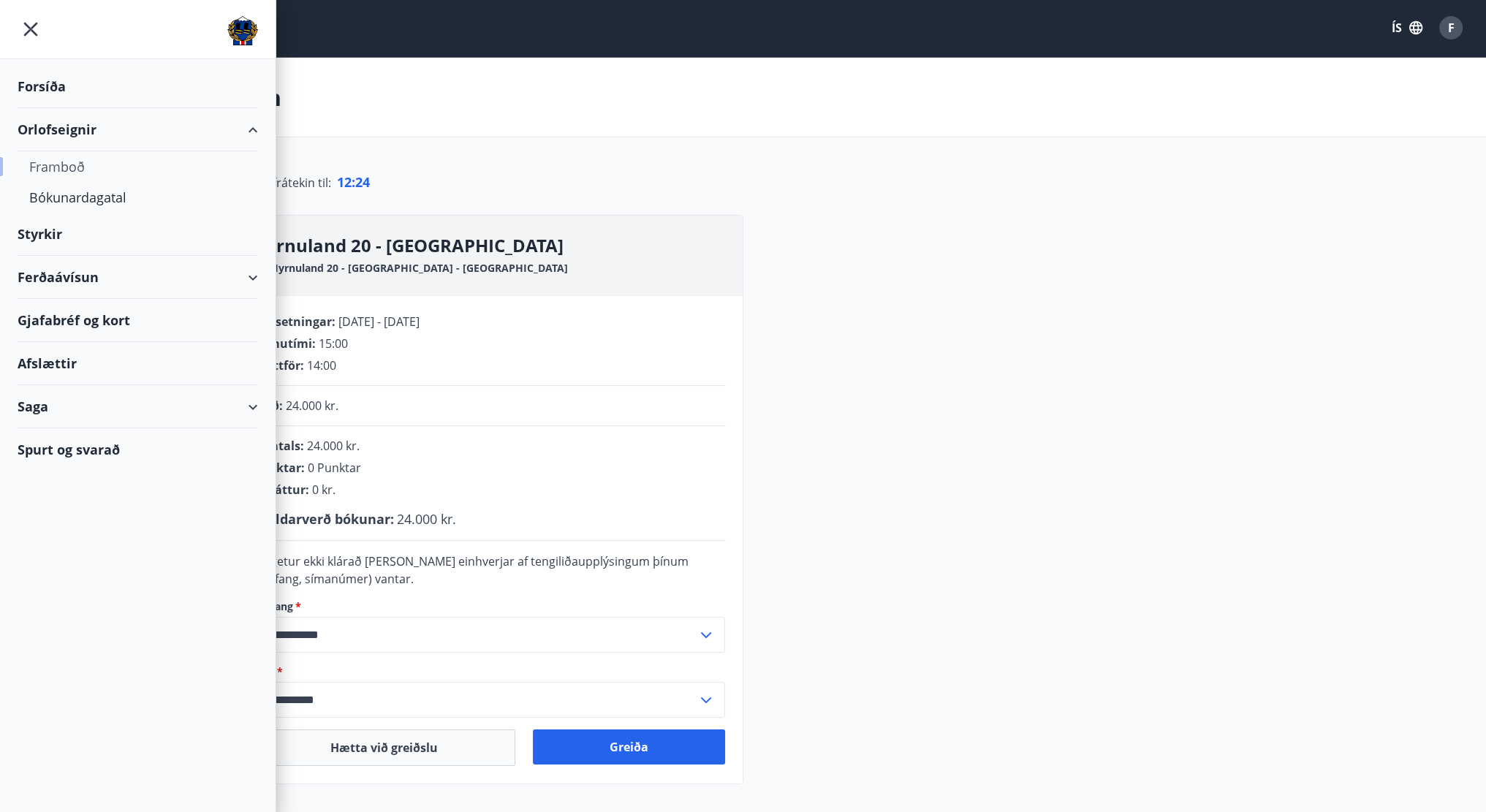
scroll to position [2, 0]
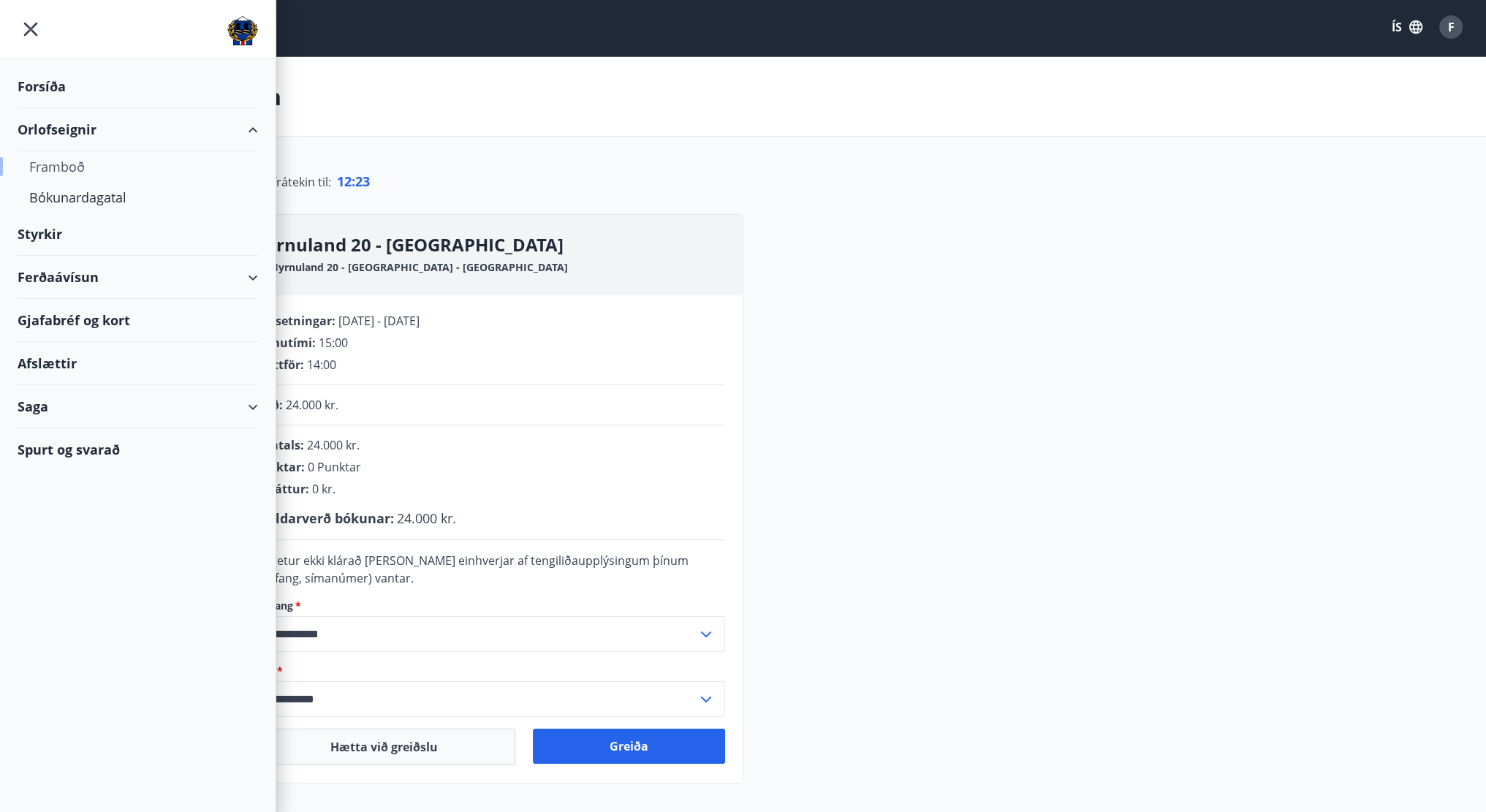
drag, startPoint x: 76, startPoint y: 173, endPoint x: 52, endPoint y: 166, distance: 25.0
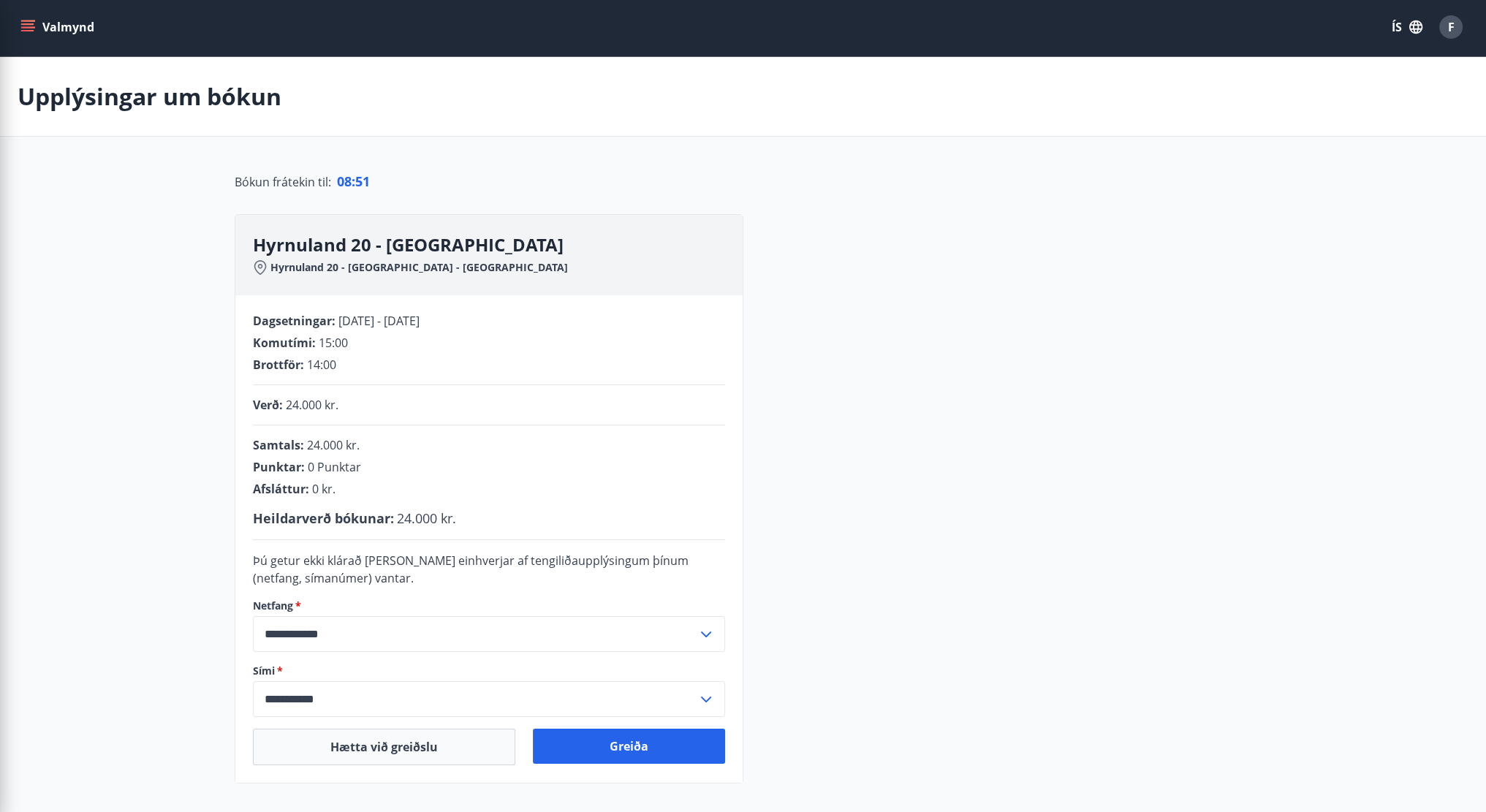
click at [983, 373] on div "**********" at bounding box center [743, 499] width 1017 height 569
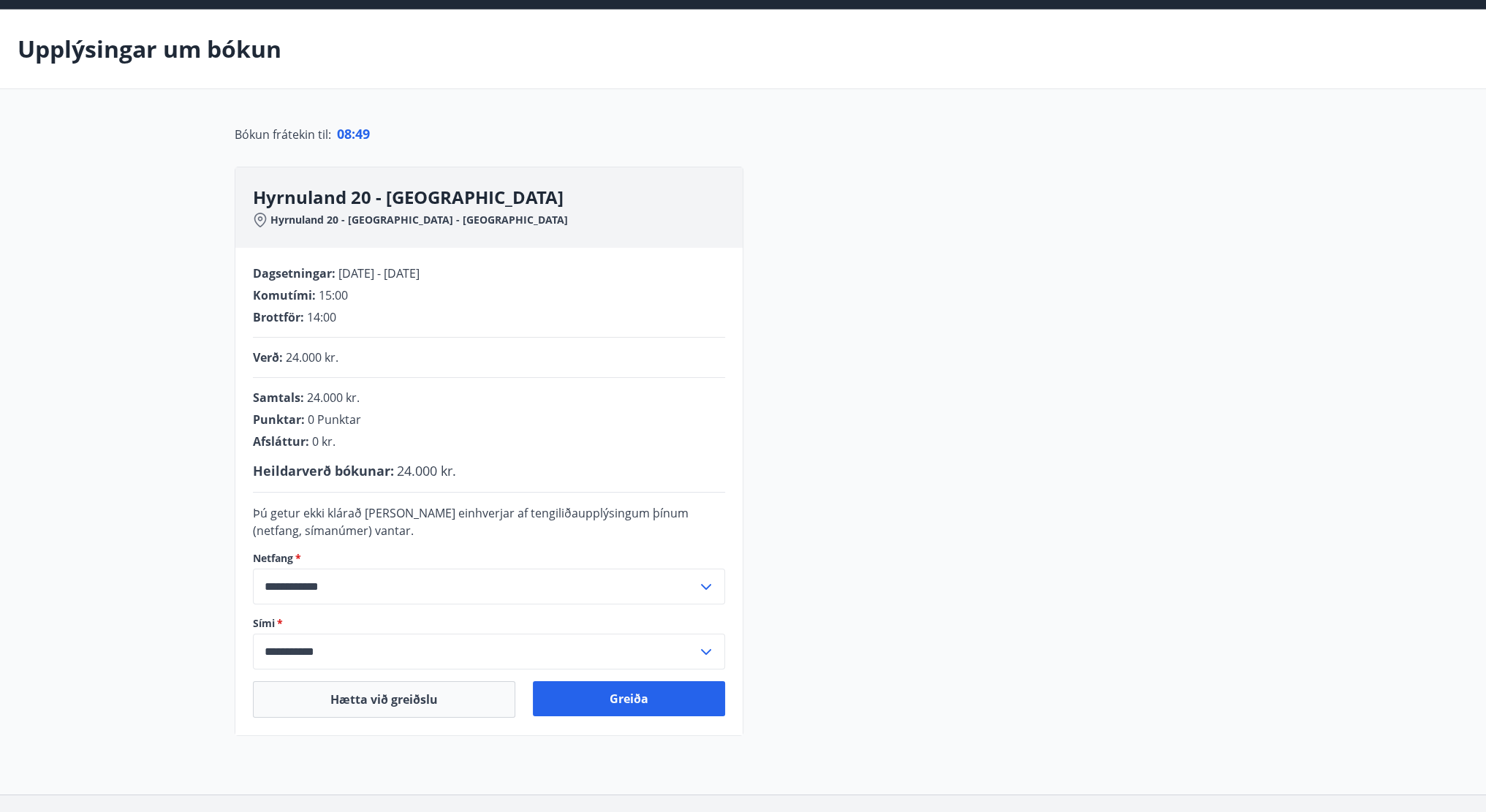
scroll to position [75, 0]
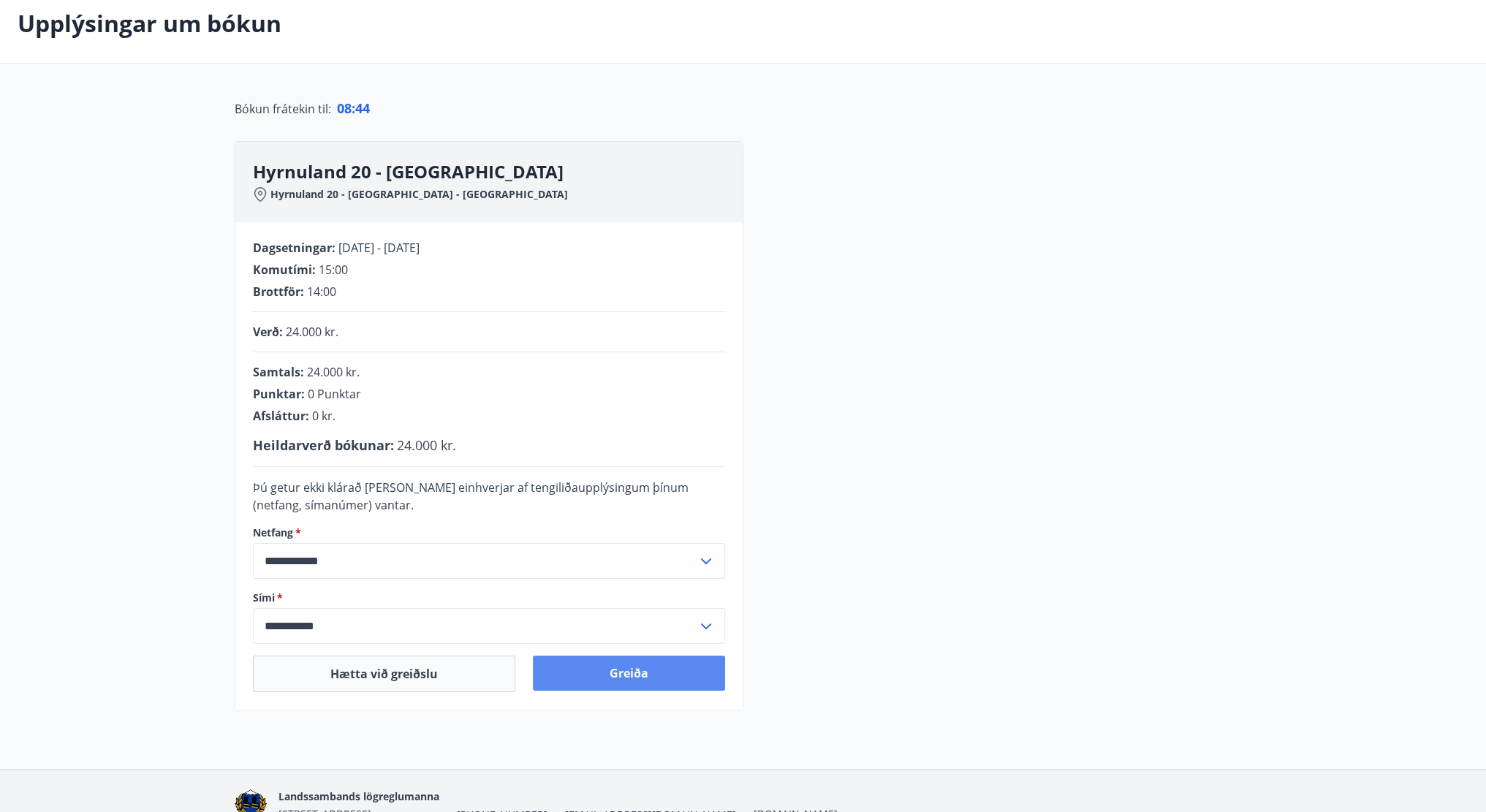
click at [652, 673] on button "Greiða" at bounding box center [628, 673] width 192 height 35
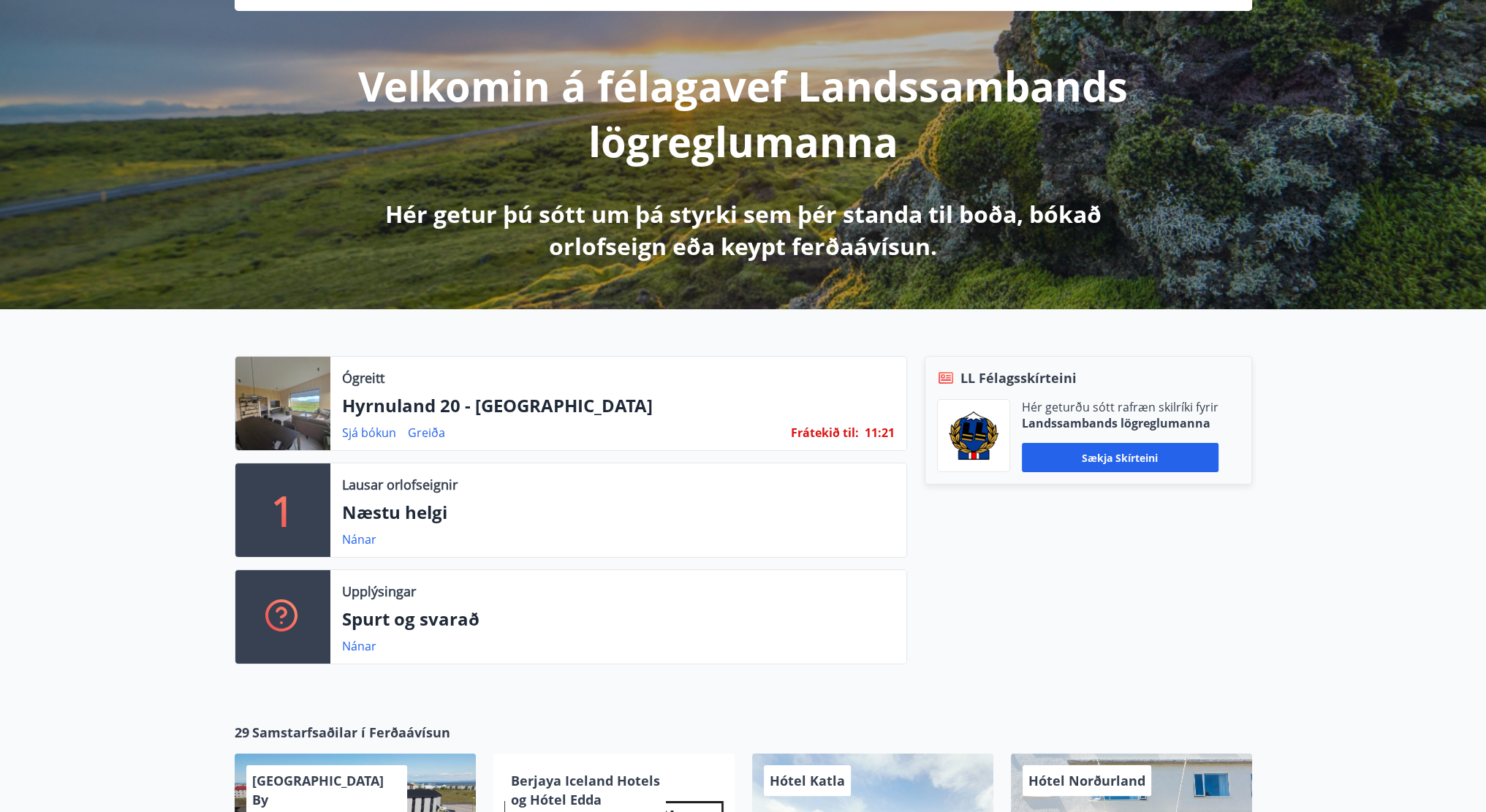
scroll to position [293, 0]
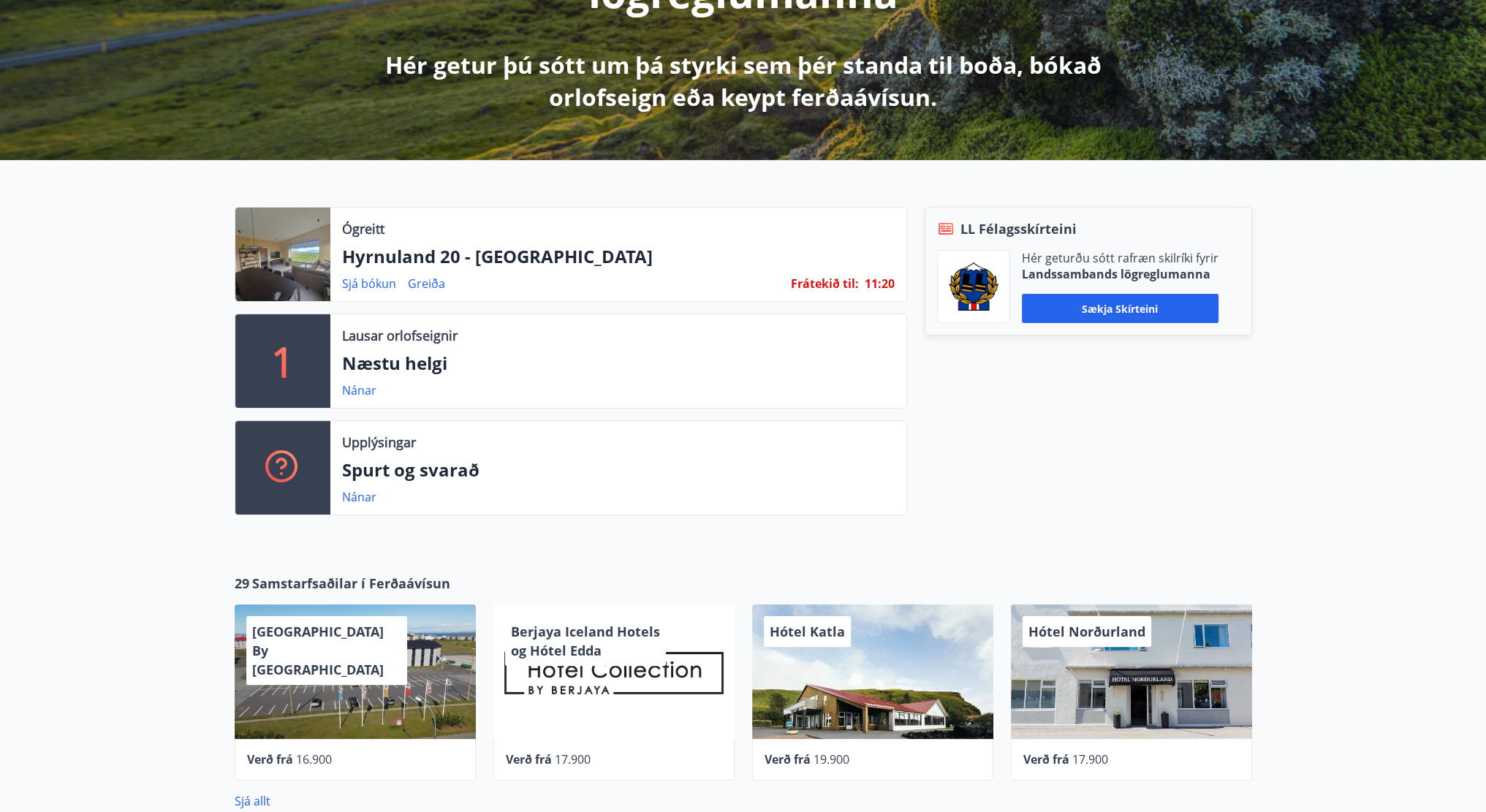
click at [304, 237] on div at bounding box center [283, 254] width 95 height 94
click at [369, 277] on link "Sjá bókun" at bounding box center [369, 284] width 54 height 16
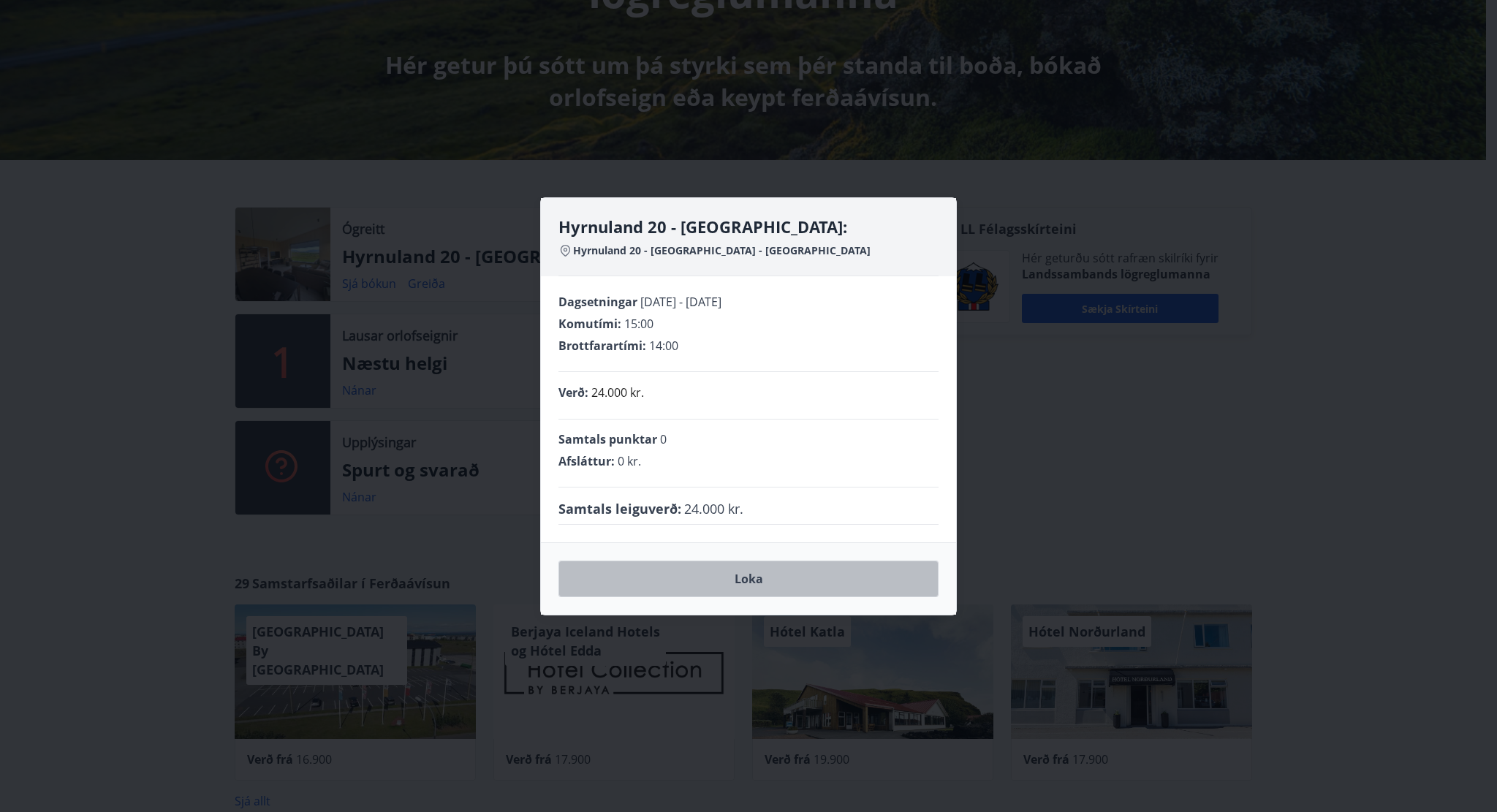
click at [757, 570] on button "Loka" at bounding box center [749, 578] width 380 height 37
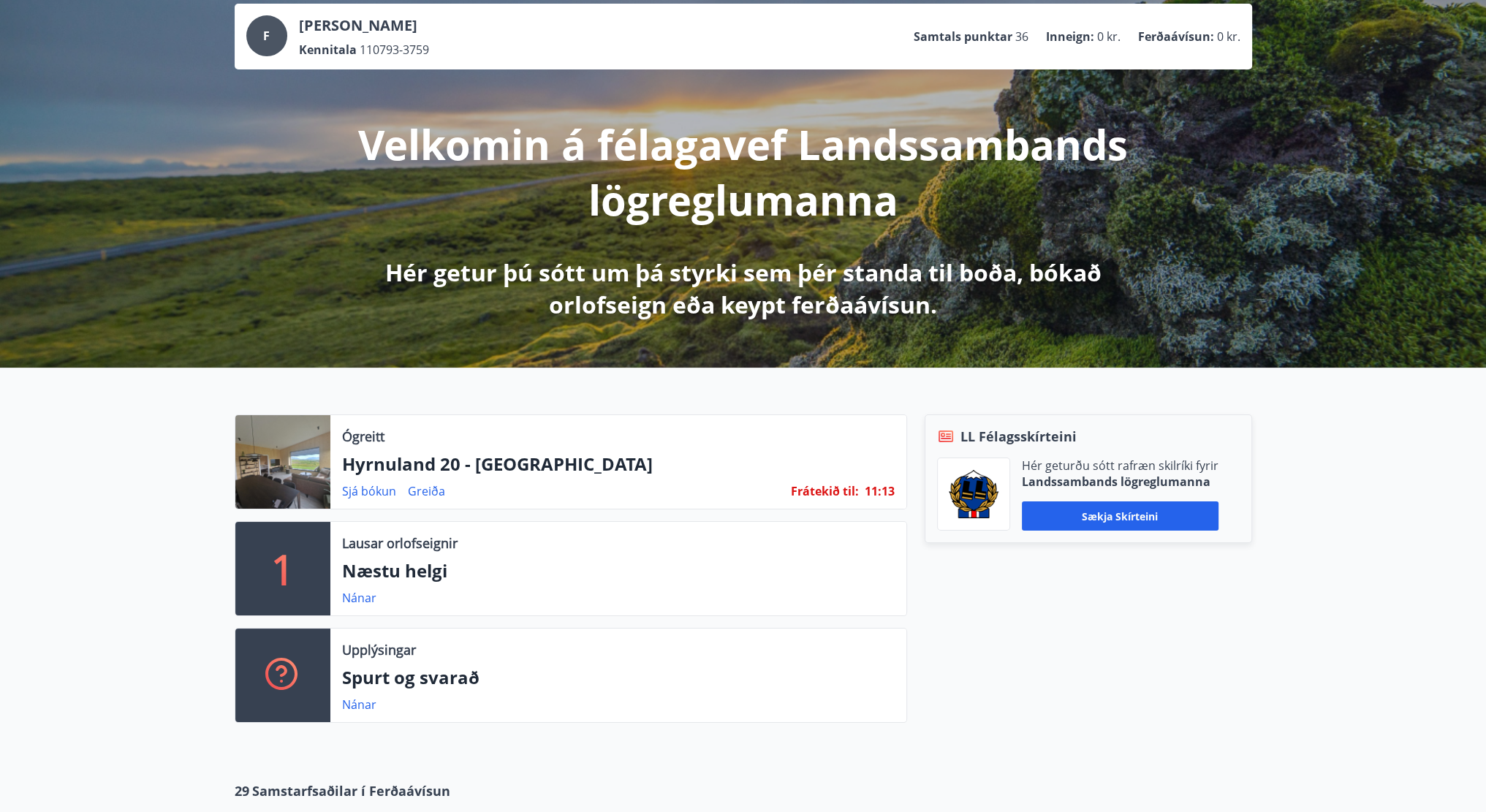
scroll to position [0, 0]
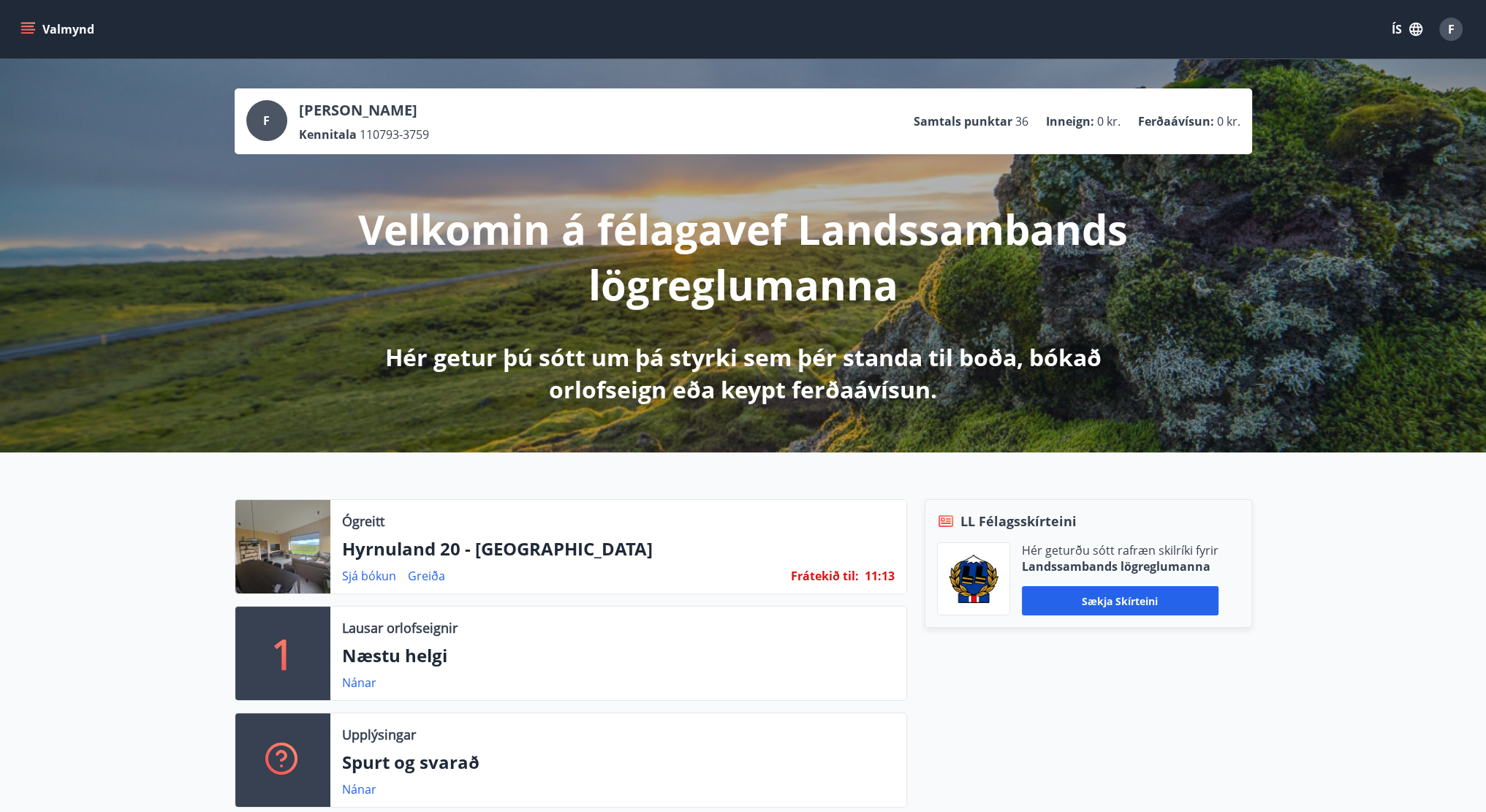
drag, startPoint x: 126, startPoint y: 485, endPoint x: 160, endPoint y: 245, distance: 242.4
click at [74, 26] on button "Valmynd" at bounding box center [59, 29] width 83 height 26
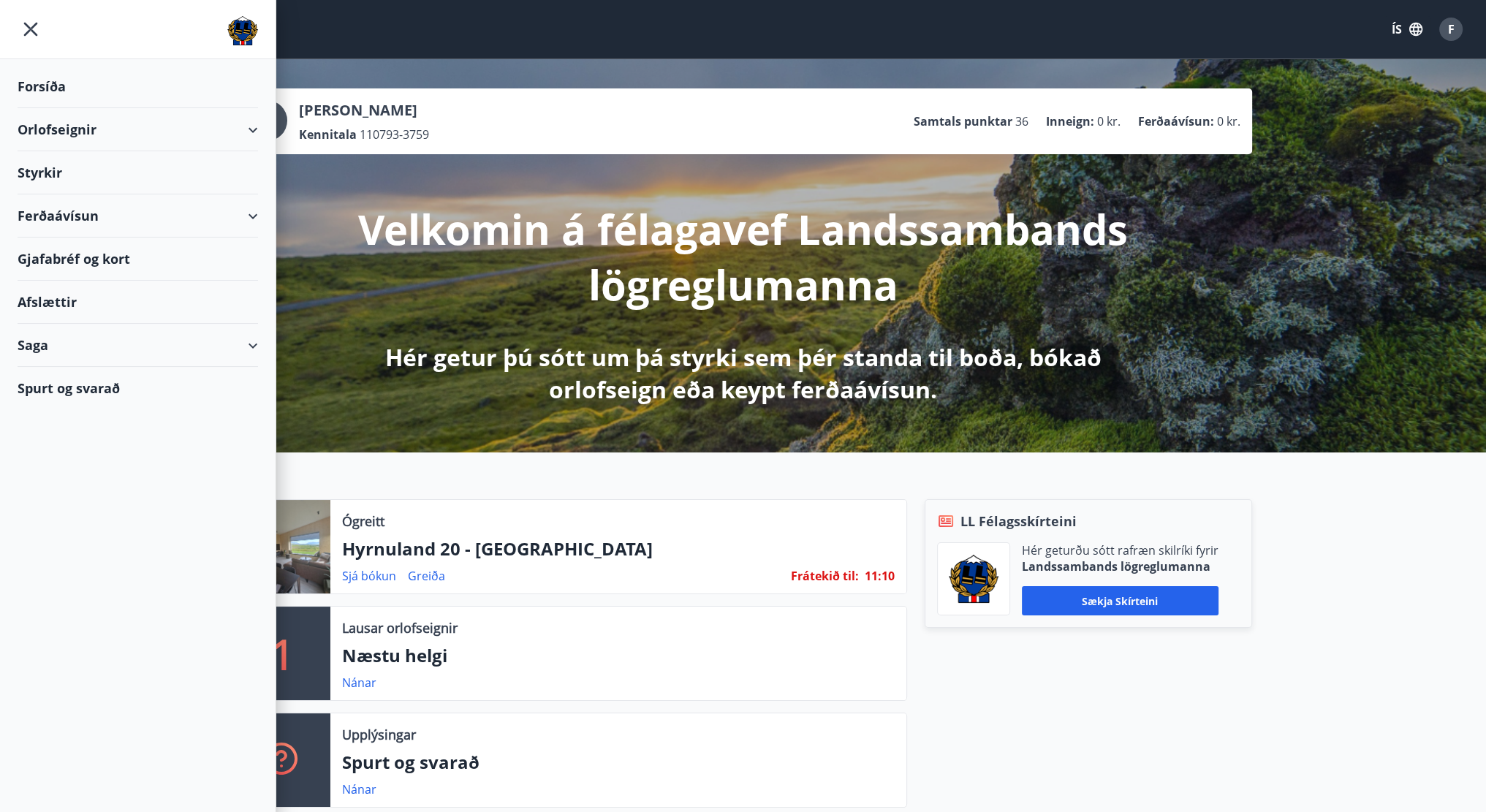
click at [262, 127] on div "Orlofseignir" at bounding box center [137, 129] width 276 height 43
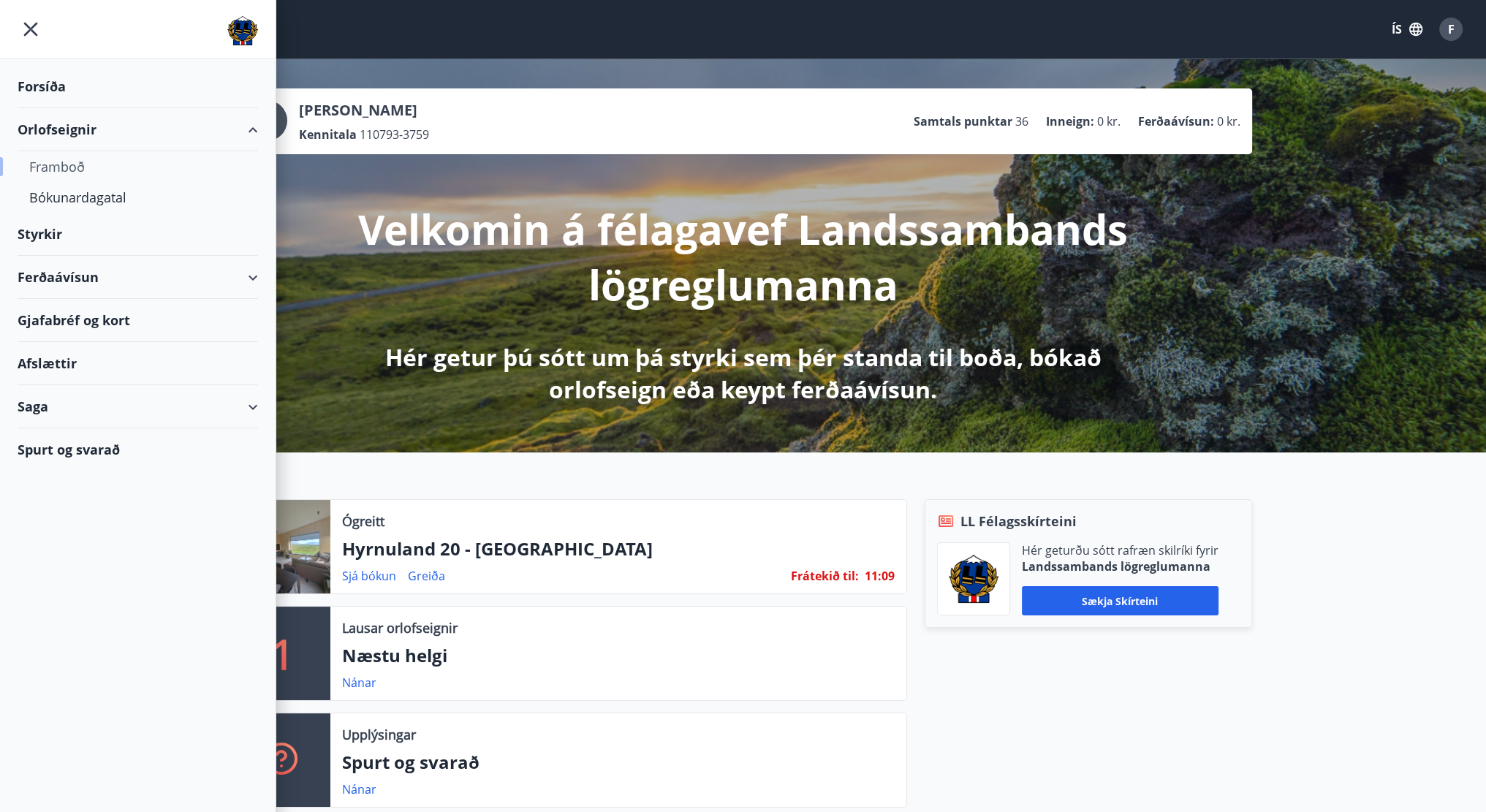
click at [71, 166] on div "Framboð" at bounding box center [137, 167] width 217 height 30
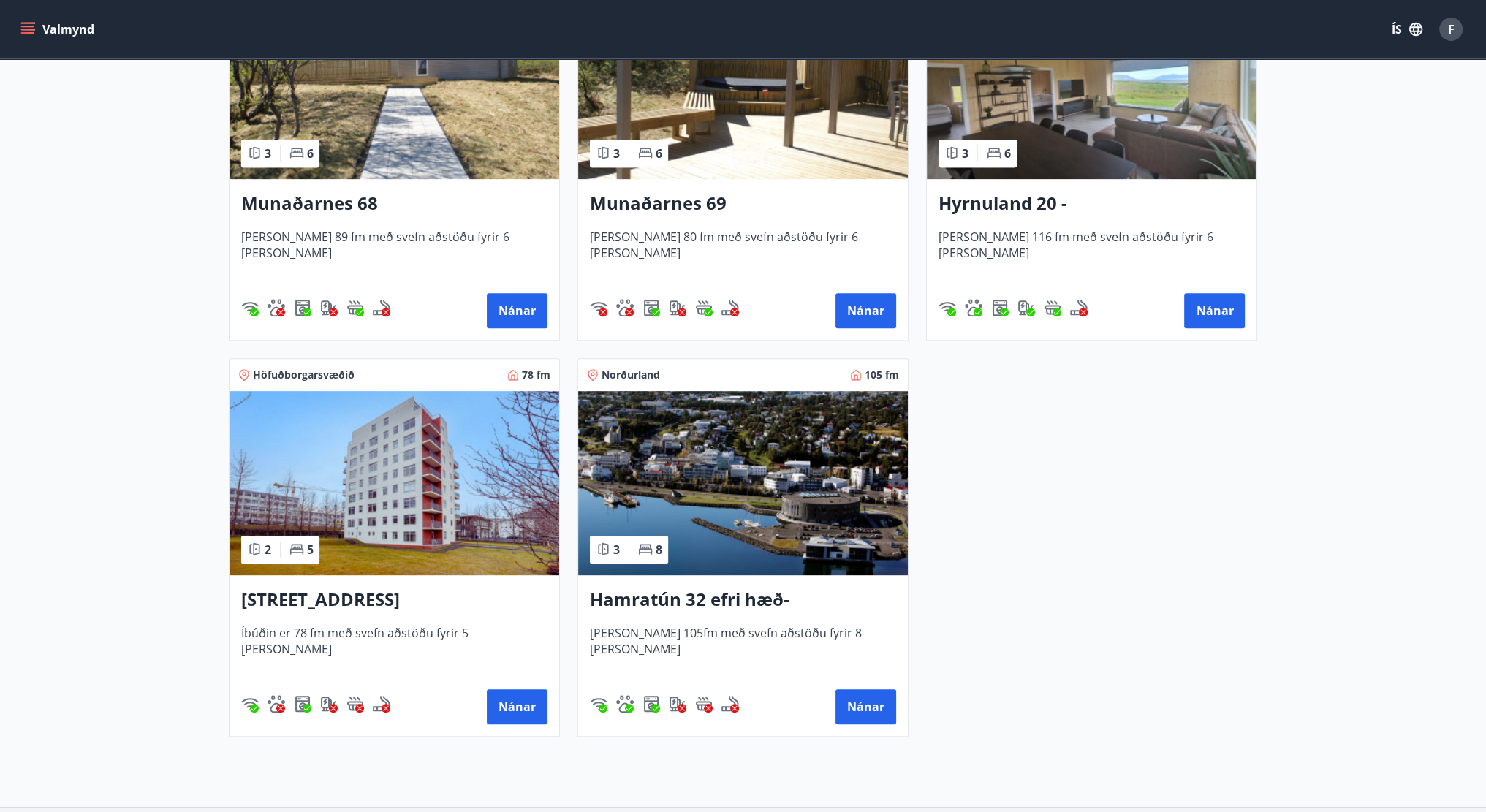
scroll to position [804, 0]
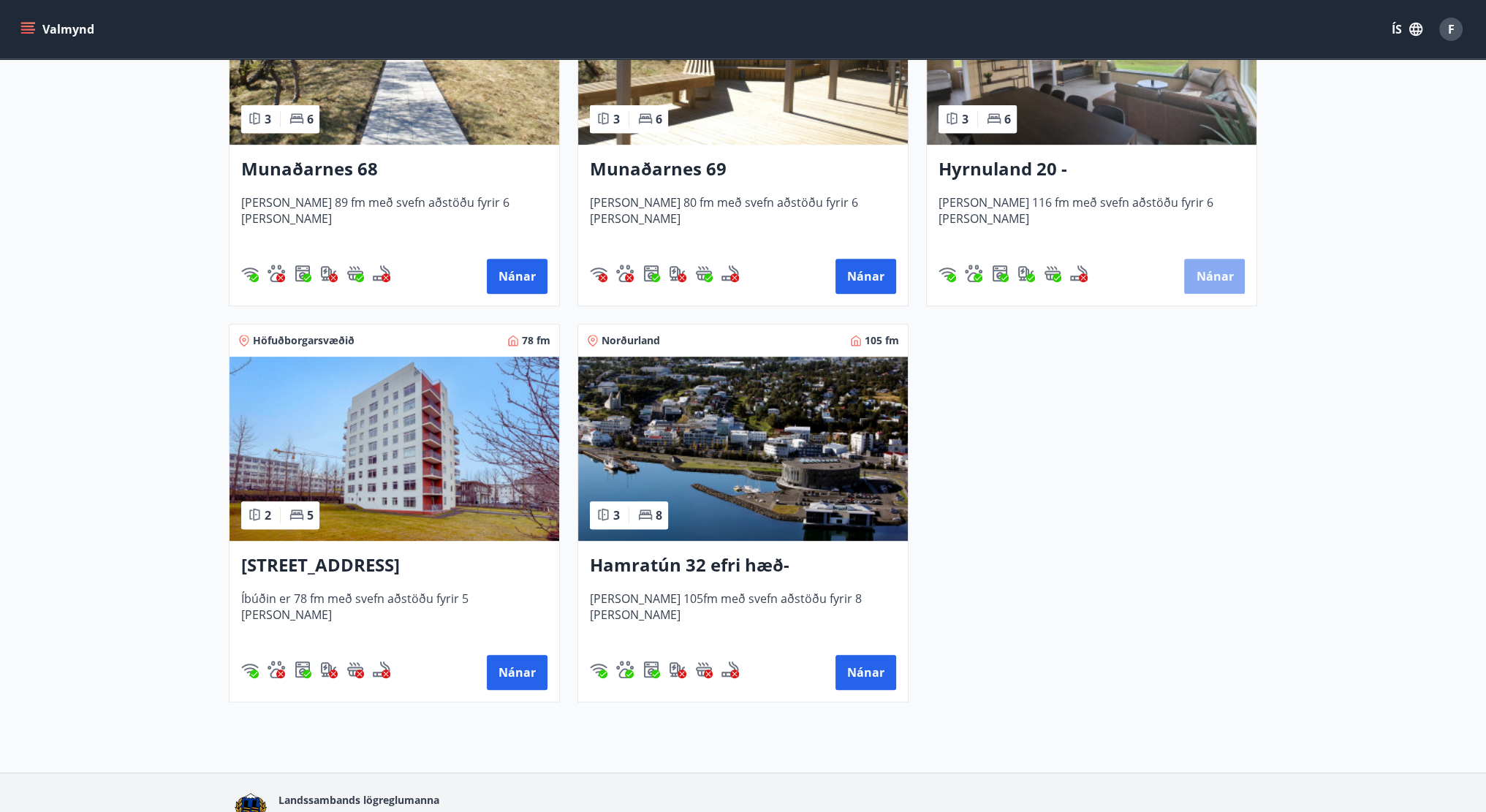
click at [1233, 276] on button "Nánar" at bounding box center [1215, 276] width 61 height 35
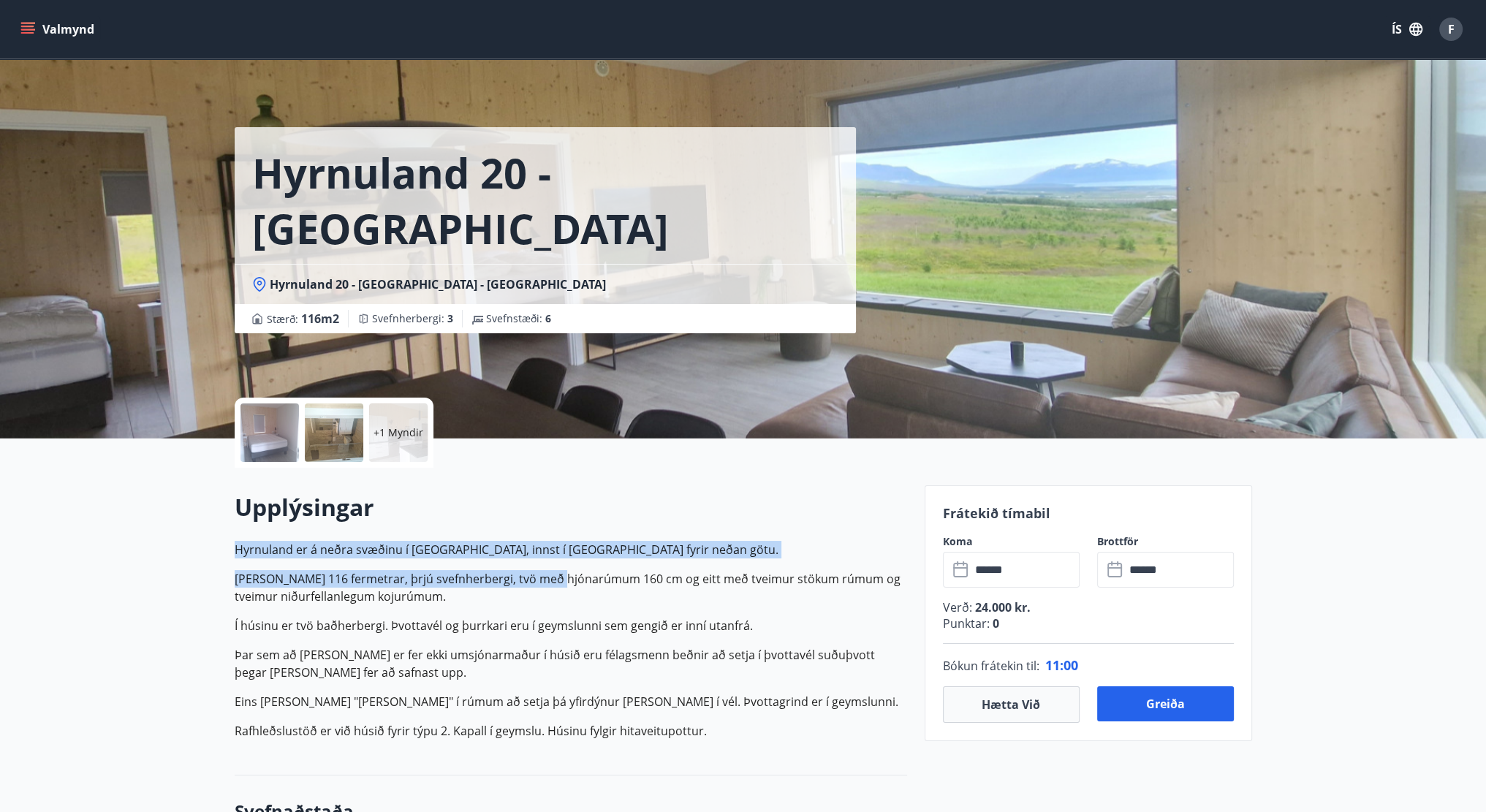
drag, startPoint x: 231, startPoint y: 544, endPoint x: 547, endPoint y: 585, distance: 318.6
click at [666, 555] on p "Hyrnuland er á neðra svæðinu í [GEOGRAPHIC_DATA], innst í [GEOGRAPHIC_DATA] fyr…" at bounding box center [570, 550] width 672 height 18
click at [718, 536] on div "Upplýsingar Hyrnuland er á neðra svæðinu í [GEOGRAPHIC_DATA], innst í botnlanga…" at bounding box center [570, 621] width 672 height 261
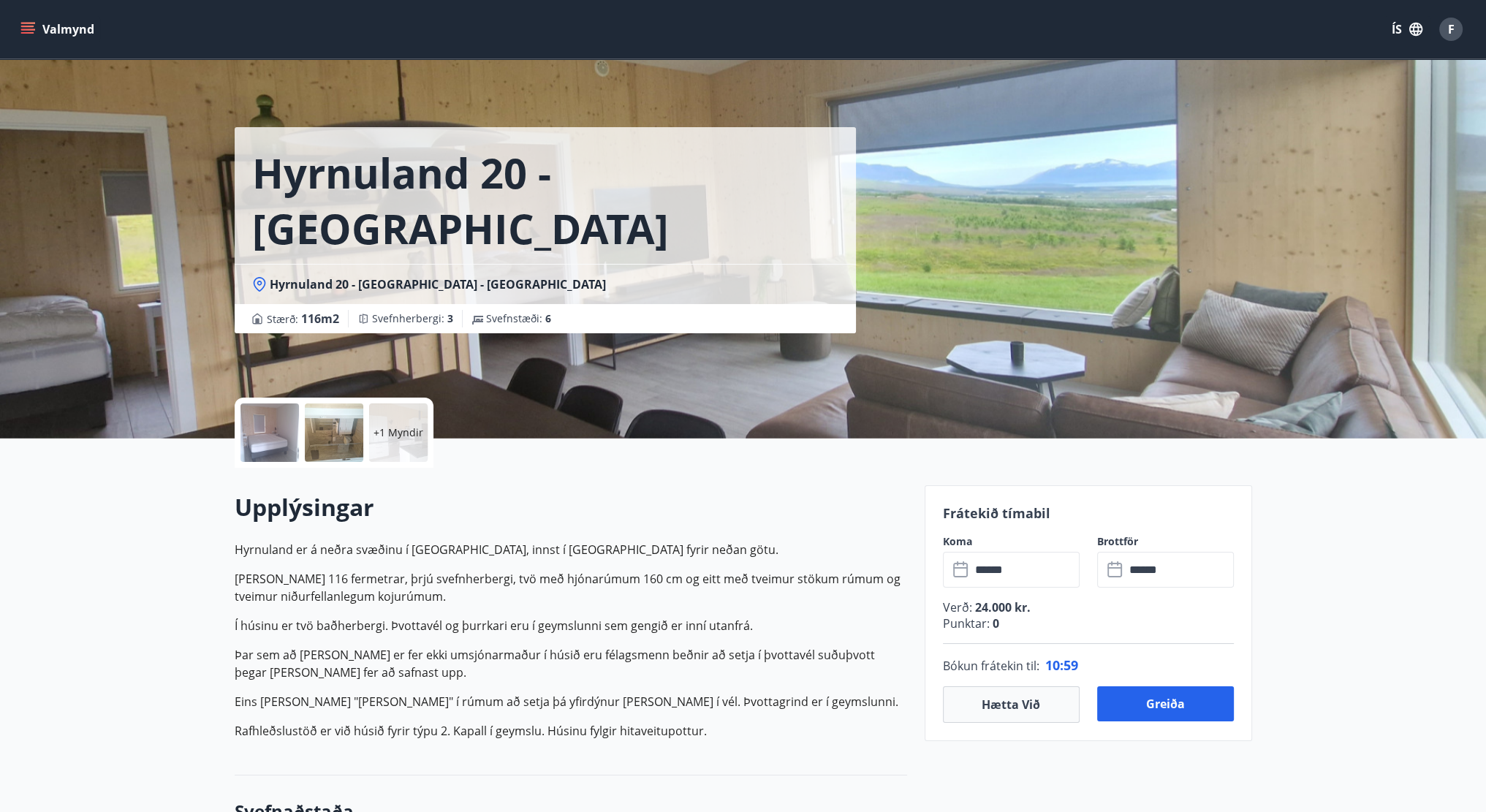
click at [592, 580] on p "[PERSON_NAME] 116 fermetrar, þrjú svefnherbergi, tvö með hjónarúmum 160 cm og e…" at bounding box center [570, 587] width 672 height 35
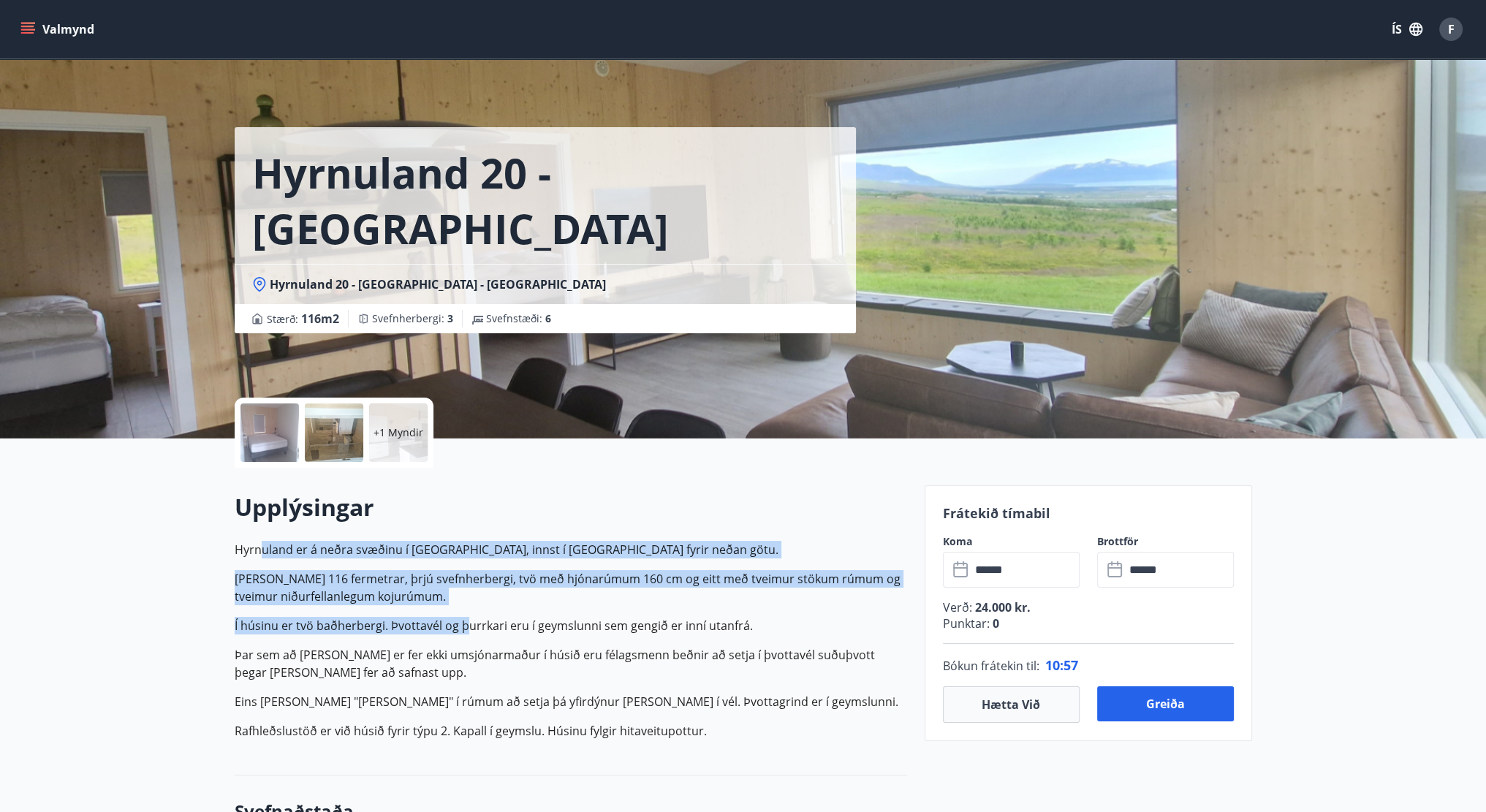
drag, startPoint x: 467, startPoint y: 611, endPoint x: 258, endPoint y: 553, distance: 216.9
click at [260, 555] on p "Hyrnuland er á neðra svæðinu í [GEOGRAPHIC_DATA], innst í [GEOGRAPHIC_DATA] fyr…" at bounding box center [570, 640] width 672 height 199
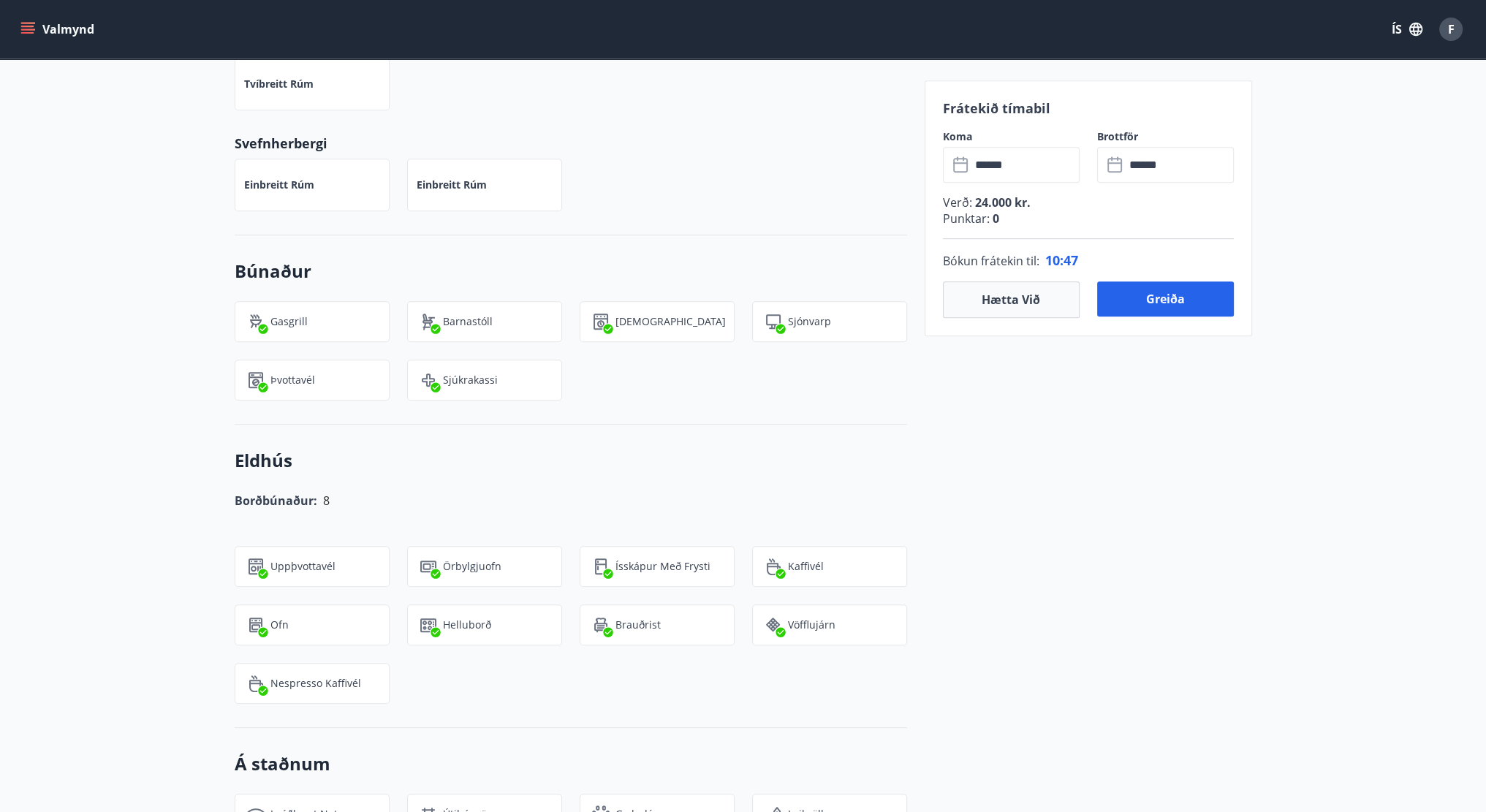
scroll to position [939, 0]
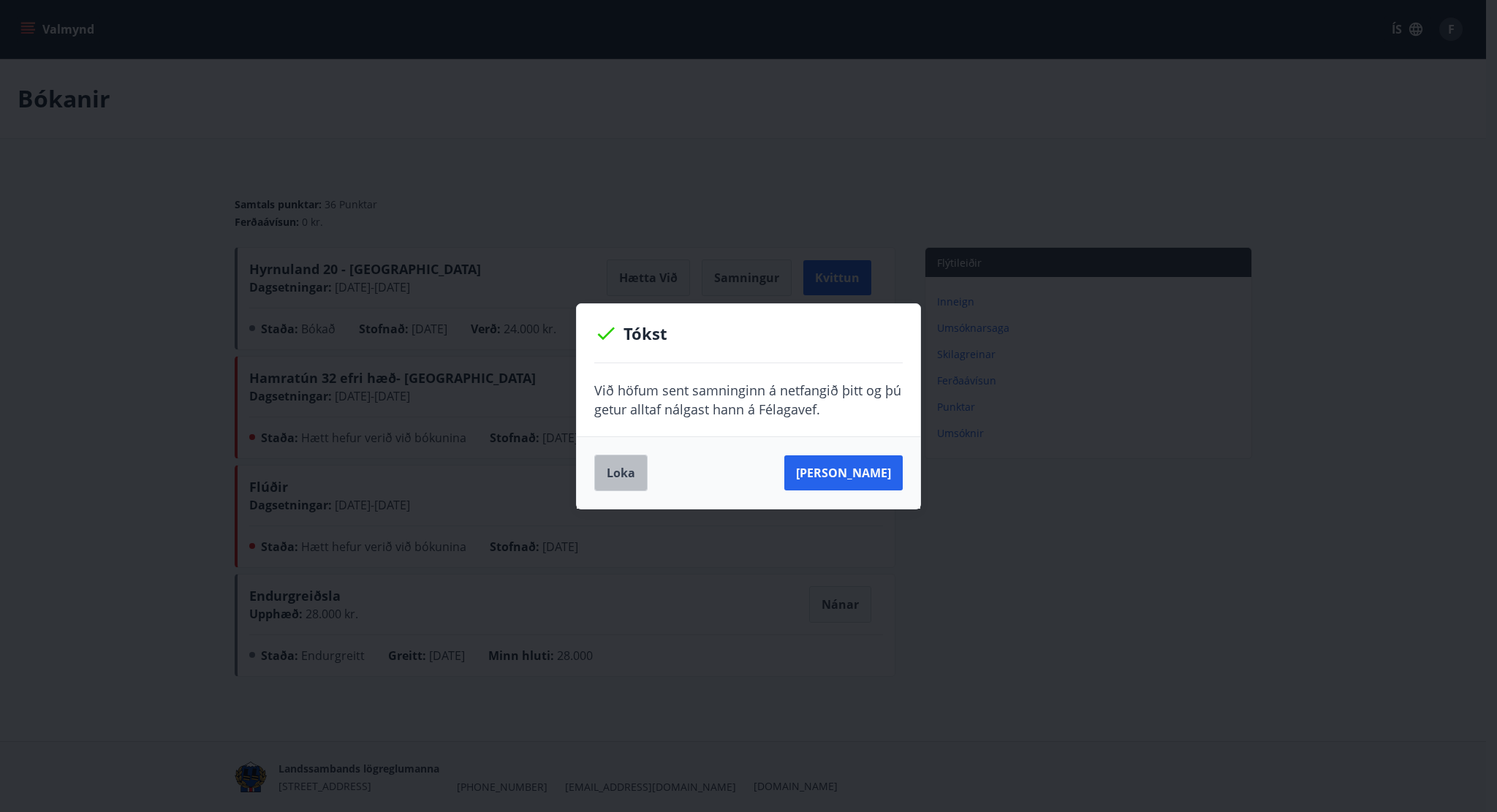
click at [617, 476] on button "Loka" at bounding box center [621, 472] width 54 height 37
